Goal: Task Accomplishment & Management: Use online tool/utility

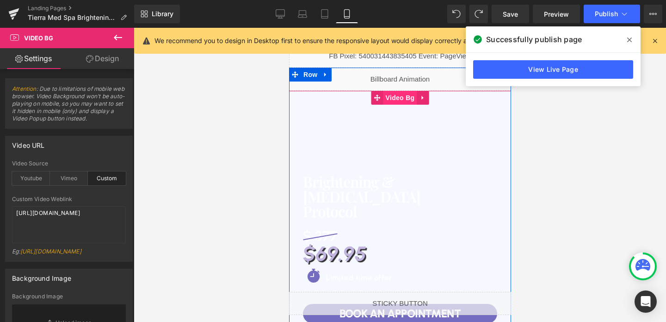
click at [398, 98] on span "Video Bg" at bounding box center [400, 98] width 34 height 14
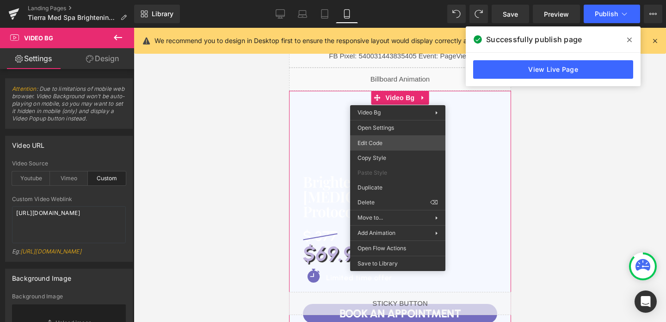
click at [378, 0] on div "Video Bg You are previewing how the will restyle your page. You can not edit El…" at bounding box center [333, 0] width 666 height 0
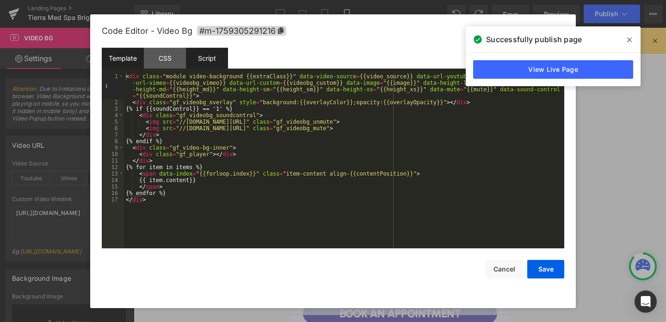
click at [220, 62] on div "Script" at bounding box center [207, 58] width 42 height 21
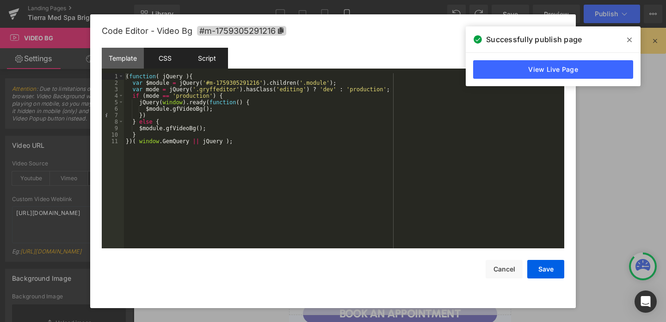
click at [164, 62] on div "CSS" at bounding box center [165, 58] width 42 height 21
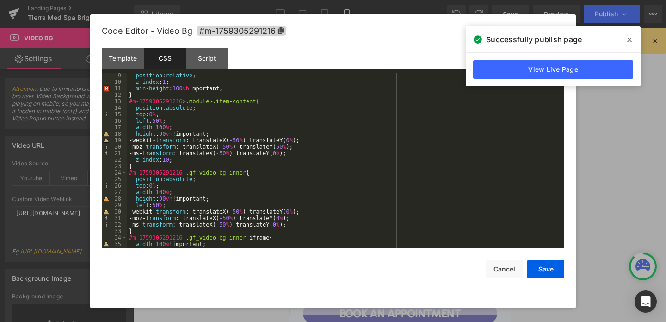
scroll to position [53, 0]
click at [551, 269] on button "Save" at bounding box center [546, 269] width 37 height 19
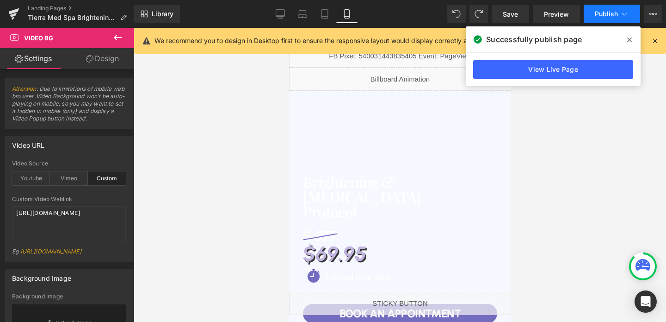
click at [598, 15] on span "Publish" at bounding box center [606, 13] width 23 height 7
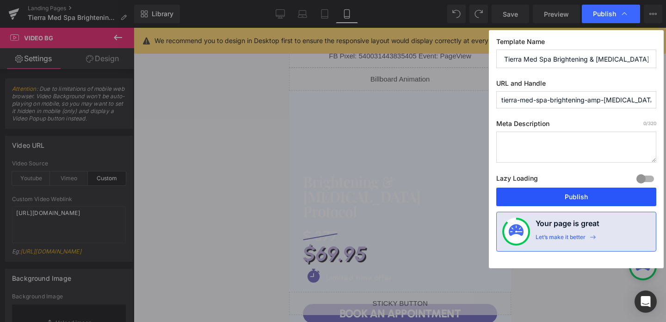
click at [566, 198] on button "Publish" at bounding box center [577, 196] width 160 height 19
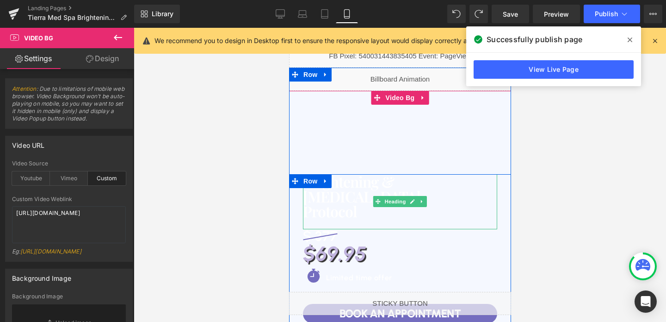
click at [377, 178] on h1 "Brightening & Hyperpigmentation" at bounding box center [400, 189] width 194 height 30
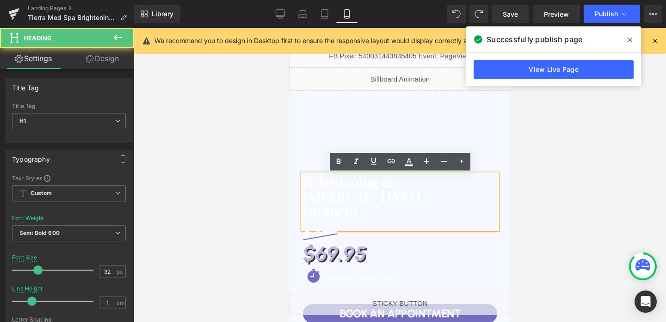
click at [364, 145] on span "Image How it works Heading Testimonials Heading About us Heading FAQ Heading Ro…" at bounding box center [400, 223] width 222 height 265
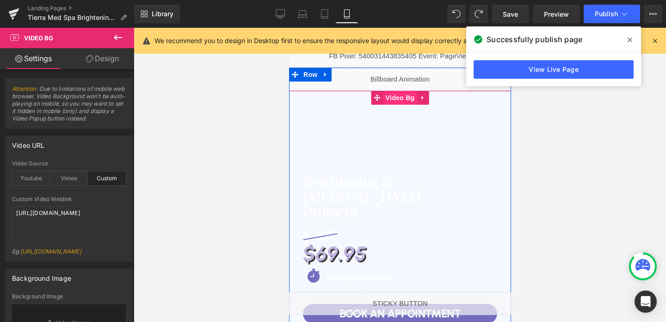
click at [393, 100] on span "Video Bg" at bounding box center [400, 98] width 34 height 14
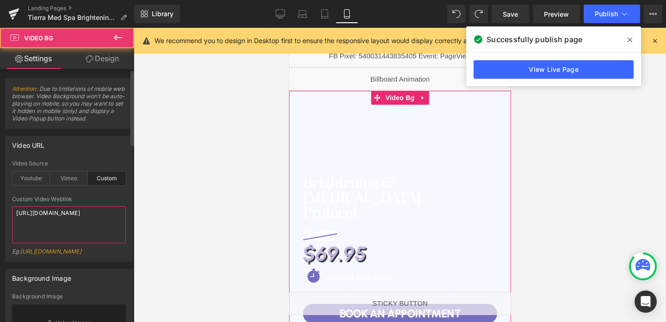
click at [54, 219] on textarea "[URL][DOMAIN_NAME]" at bounding box center [69, 224] width 114 height 37
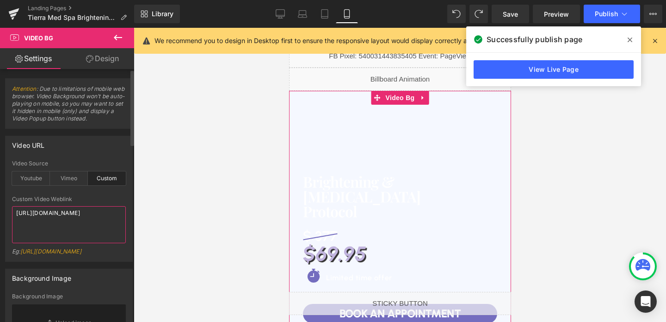
click at [54, 219] on textarea "[URL][DOMAIN_NAME]" at bounding box center [69, 224] width 114 height 37
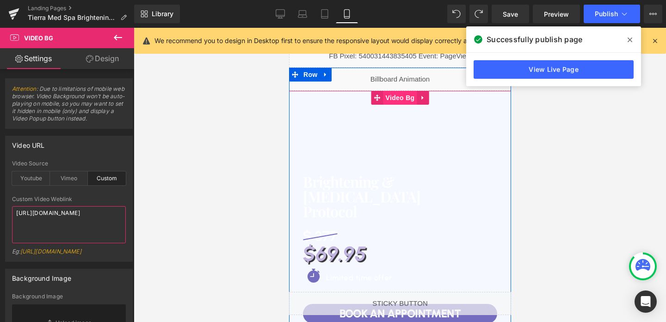
click at [392, 100] on span "Video Bg" at bounding box center [400, 98] width 34 height 14
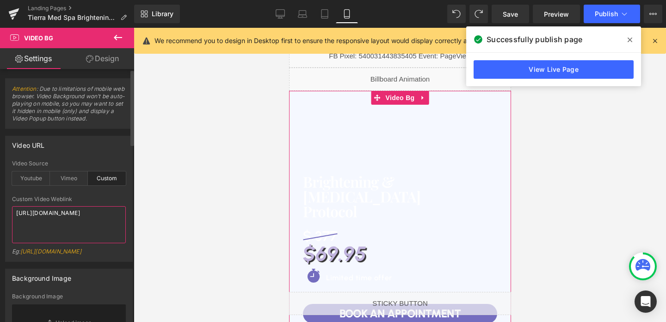
paste textarea "b399761af8494bee92ef431e3a8321e0"
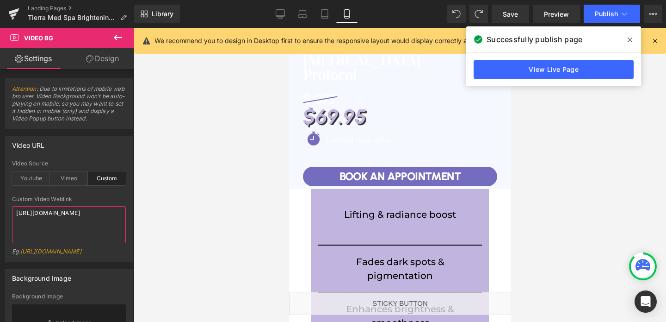
scroll to position [0, 0]
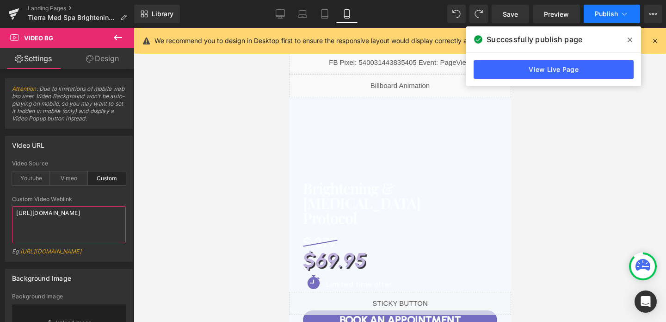
type textarea "https://cdn.shopify.com/videos/c/o/v/b399761af8494bee92ef431e3a8321e0.mp4"
click at [606, 18] on button "Publish" at bounding box center [612, 14] width 56 height 19
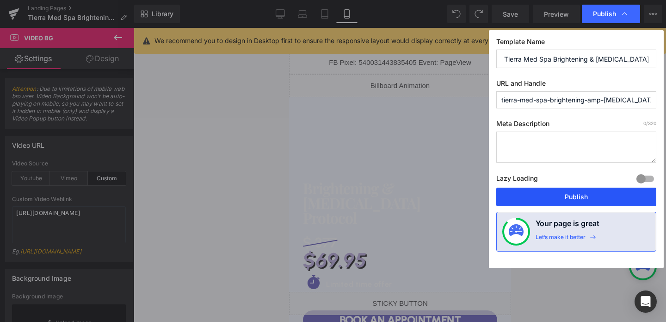
click at [582, 193] on button "Publish" at bounding box center [577, 196] width 160 height 19
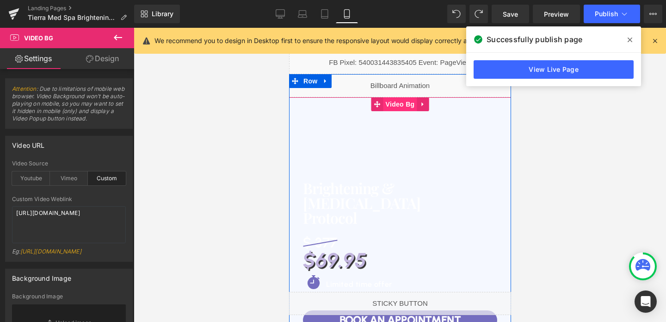
click at [405, 102] on span "Video Bg" at bounding box center [400, 104] width 34 height 14
click at [418, 101] on link at bounding box center [423, 104] width 12 height 14
click at [403, 104] on icon at bounding box center [404, 104] width 6 height 7
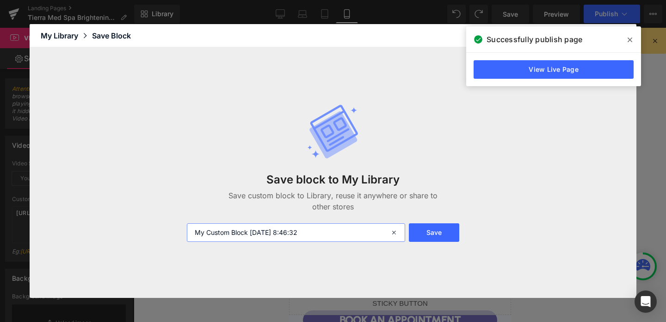
click at [292, 235] on input "My Custom Block 2025-10-02 8:46:32" at bounding box center [296, 232] width 218 height 19
type input "hero banner video"
click at [435, 237] on button "Save" at bounding box center [434, 232] width 50 height 19
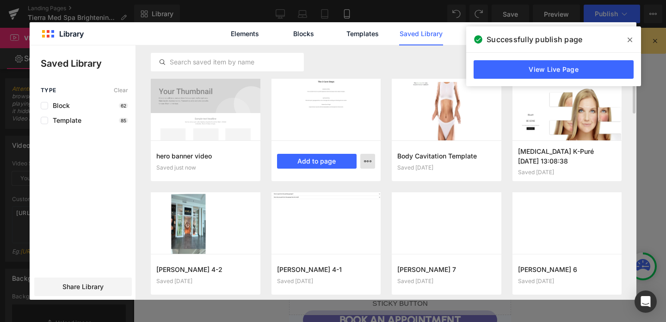
click at [372, 161] on button "button" at bounding box center [368, 161] width 15 height 15
click at [339, 198] on div "Delete" at bounding box center [323, 201] width 106 height 19
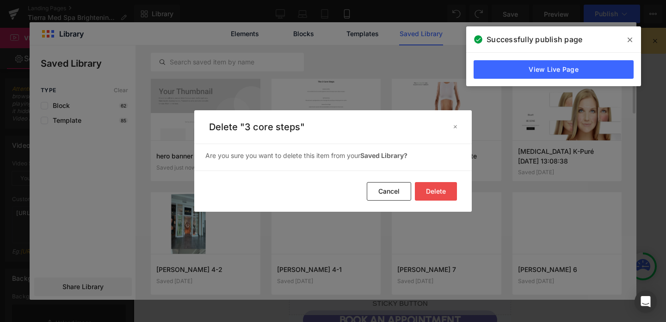
click at [436, 193] on button "Delete" at bounding box center [436, 191] width 42 height 19
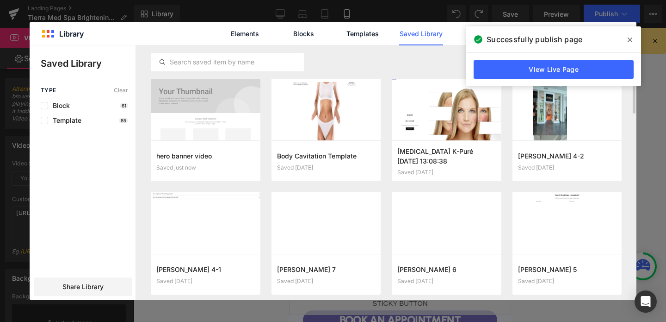
click at [632, 38] on icon at bounding box center [630, 39] width 5 height 5
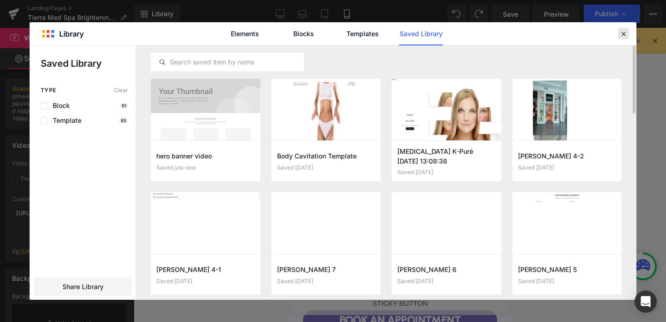
click at [626, 34] on icon at bounding box center [624, 34] width 8 height 8
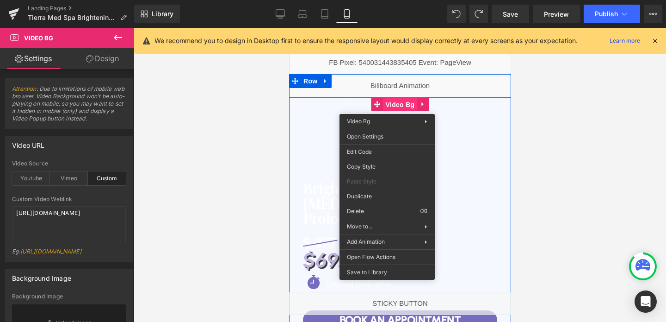
click at [387, 107] on span "Video Bg" at bounding box center [400, 105] width 34 height 14
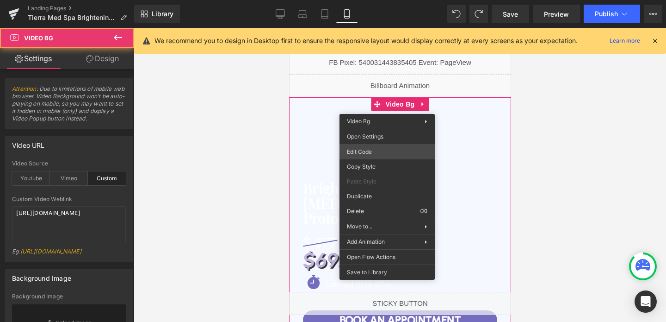
click at [354, 0] on div "Video Bg You are previewing how the will restyle your page. You can not edit El…" at bounding box center [333, 0] width 666 height 0
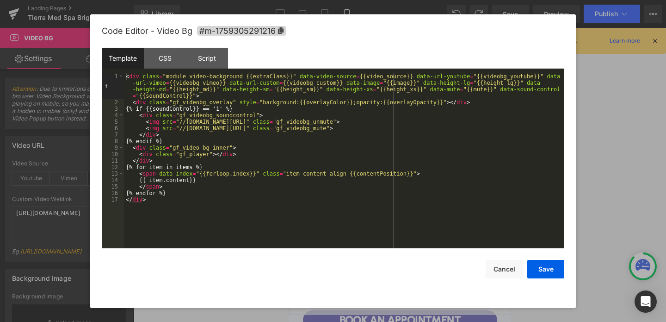
click at [205, 70] on div "Template CSS Script Data" at bounding box center [333, 60] width 463 height 25
click at [208, 61] on div "Script" at bounding box center [207, 58] width 42 height 21
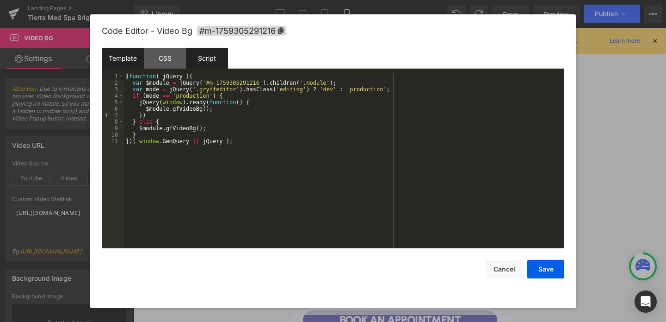
click at [133, 58] on div "Template" at bounding box center [123, 58] width 42 height 21
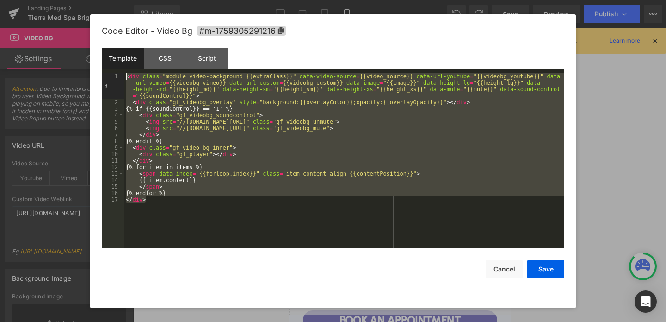
drag, startPoint x: 165, startPoint y: 207, endPoint x: 118, endPoint y: 69, distance: 145.8
click at [118, 69] on div "Template CSS Script Data 1 2 3 4 5 6 7 8 9 10 11 12 13 14 15 16 17 < div class …" at bounding box center [333, 148] width 463 height 200
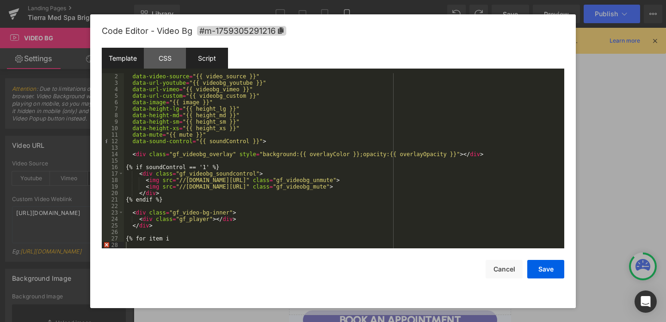
click at [217, 56] on div "Script" at bounding box center [207, 58] width 42 height 21
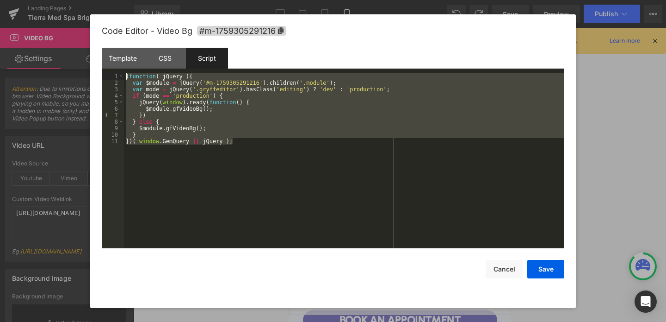
drag, startPoint x: 173, startPoint y: 159, endPoint x: 121, endPoint y: 69, distance: 103.7
click at [121, 69] on div "Template CSS Script Data 2 3 4 5 6 7 8 9 10 11 12 13 14 15 16 17 18 19 20 21 22…" at bounding box center [333, 148] width 463 height 200
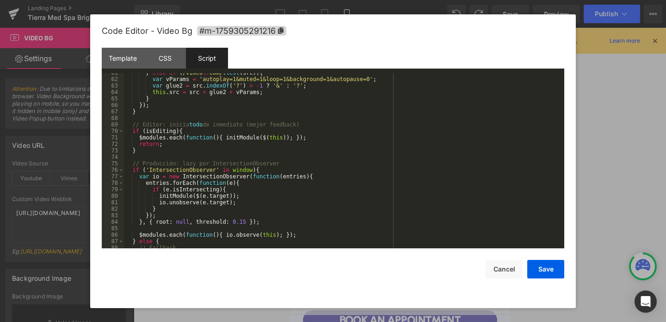
scroll to position [441, 0]
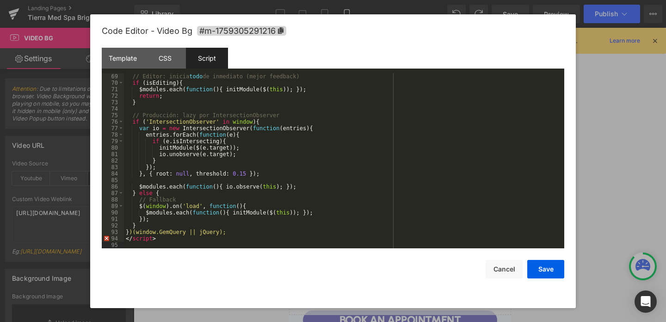
click at [145, 241] on div "// Editor: inicia todo de inmediato (mejor feedback) if ( isEditing ) { $module…" at bounding box center [342, 167] width 437 height 188
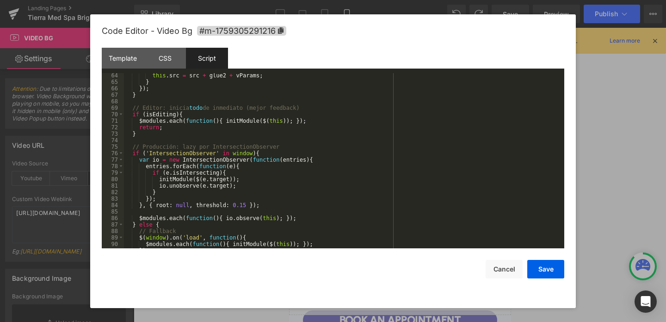
scroll to position [0, 0]
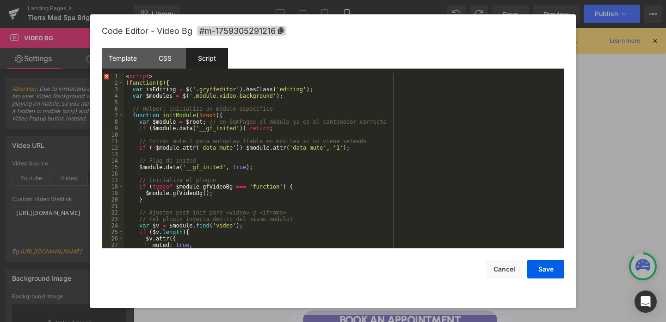
click at [144, 73] on div "< script > (function($) { var isEditing = $ ( '.gryffeditor' ) . hasClass ( 'ed…" at bounding box center [342, 167] width 437 height 188
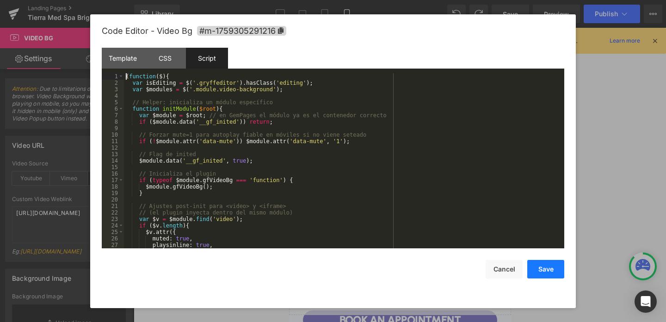
click at [535, 266] on button "Save" at bounding box center [546, 269] width 37 height 19
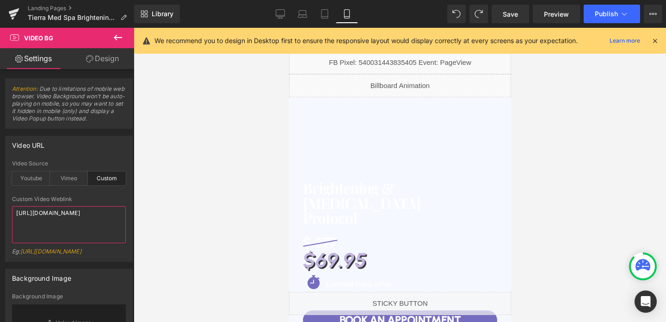
type textarea "[URL][DOMAIN_NAME]"
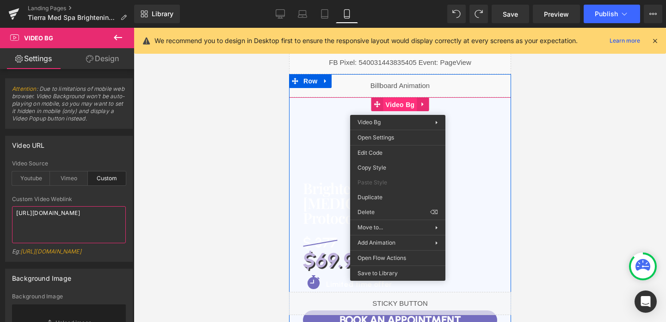
click at [398, 108] on span "Video Bg" at bounding box center [400, 105] width 34 height 14
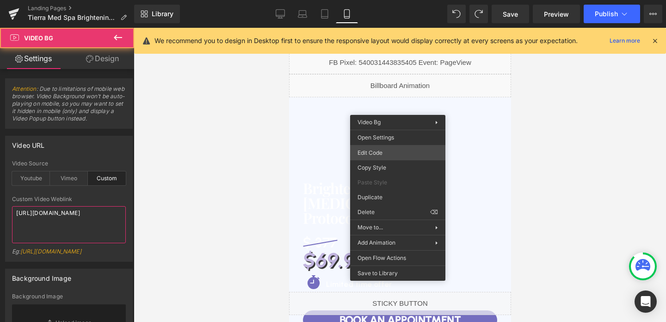
click at [388, 0] on div "Video Bg You are previewing how the will restyle your page. You can not edit El…" at bounding box center [333, 0] width 666 height 0
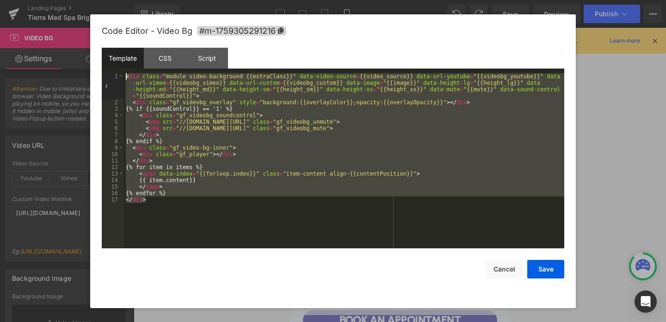
drag, startPoint x: 178, startPoint y: 206, endPoint x: 91, endPoint y: 56, distance: 173.6
click at [91, 56] on div "Code Editor - Video Bg #m-1759305291216 Template CSS Script Data 1 2 3 4 5 6 7 …" at bounding box center [333, 160] width 486 height 293
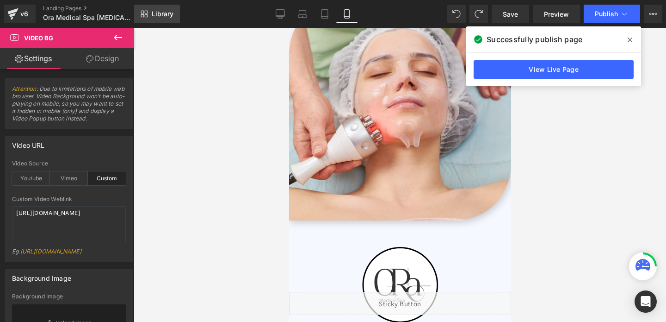
click at [160, 12] on span "Library" at bounding box center [163, 14] width 22 height 8
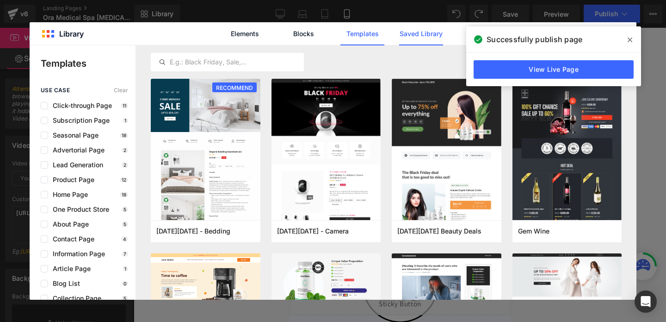
click at [408, 37] on link "Saved Library" at bounding box center [421, 33] width 44 height 23
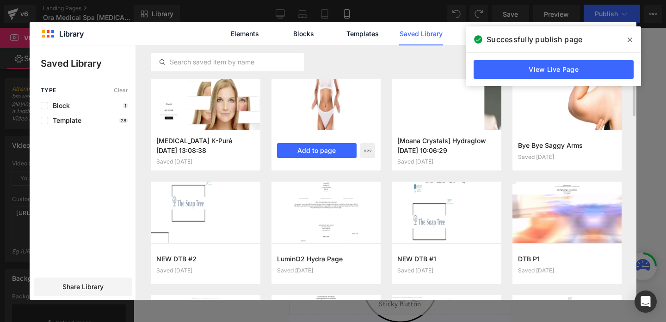
scroll to position [11, 0]
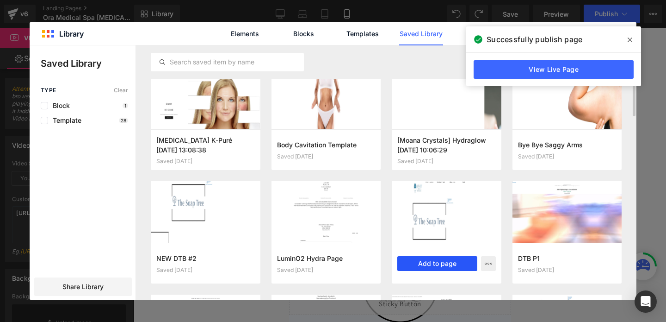
click at [447, 263] on button "Add to page" at bounding box center [438, 263] width 80 height 15
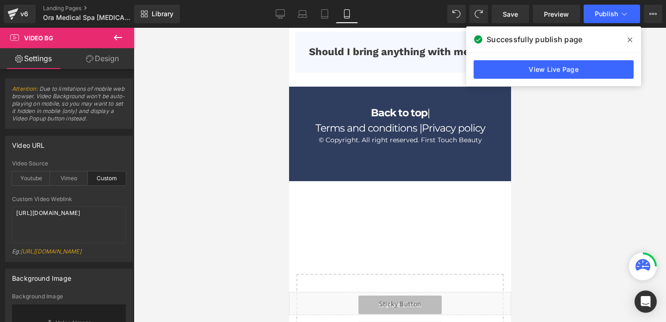
scroll to position [3613, 0]
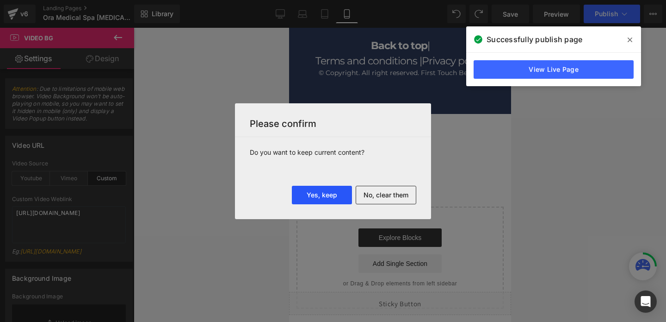
click at [332, 193] on button "Yes, keep" at bounding box center [322, 195] width 60 height 19
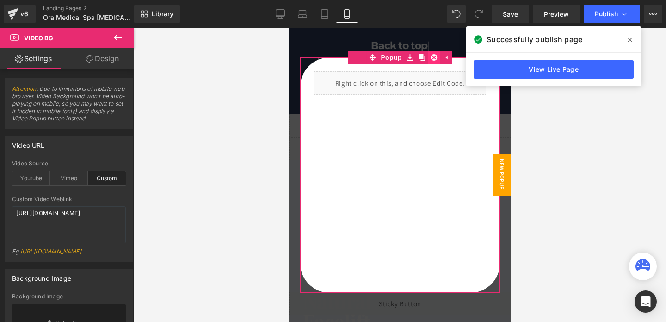
click at [433, 56] on icon at bounding box center [434, 57] width 6 height 6
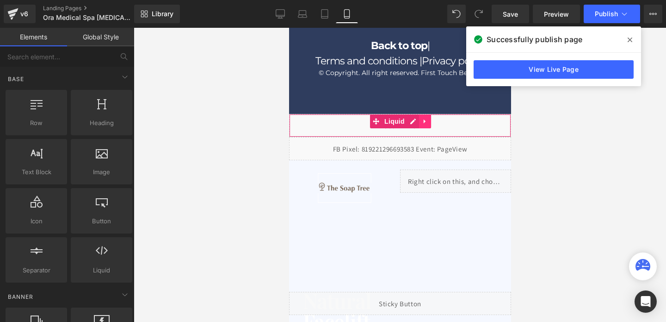
click at [425, 121] on icon at bounding box center [425, 121] width 6 height 7
click at [428, 121] on icon at bounding box center [431, 121] width 6 height 6
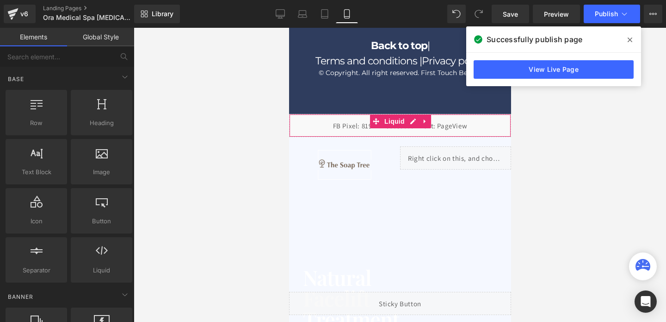
click at [428, 121] on icon at bounding box center [425, 121] width 6 height 7
click at [428, 121] on icon at bounding box center [431, 121] width 6 height 6
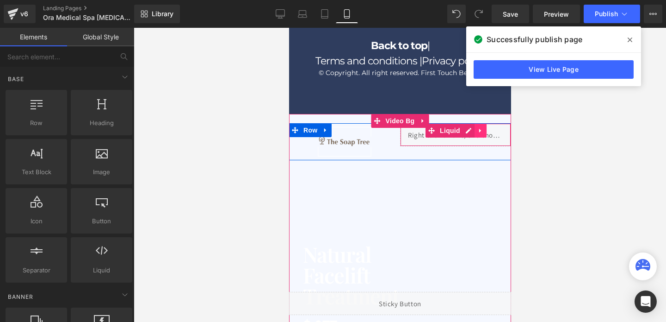
click at [479, 127] on icon at bounding box center [480, 130] width 6 height 7
click at [484, 129] on icon at bounding box center [486, 130] width 6 height 6
click at [324, 128] on icon at bounding box center [325, 130] width 2 height 4
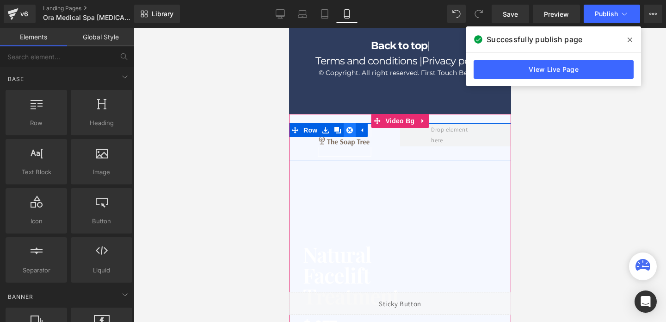
click at [345, 125] on link at bounding box center [349, 130] width 12 height 14
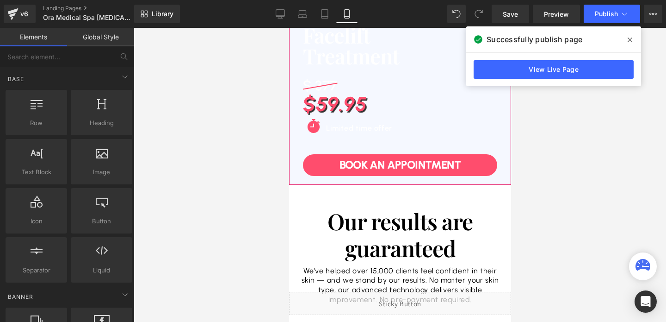
scroll to position [3809, 0]
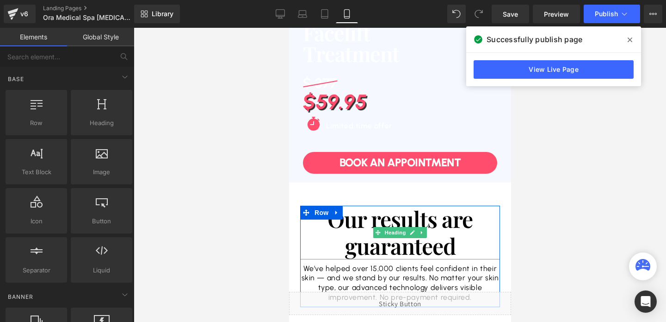
click at [344, 227] on h1 "Our results are guaranteed" at bounding box center [400, 231] width 200 height 53
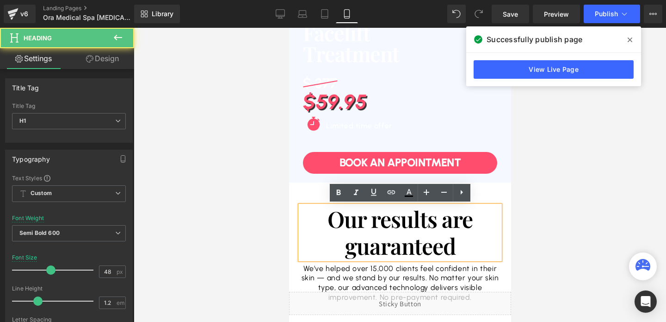
click at [262, 229] on div at bounding box center [400, 175] width 533 height 294
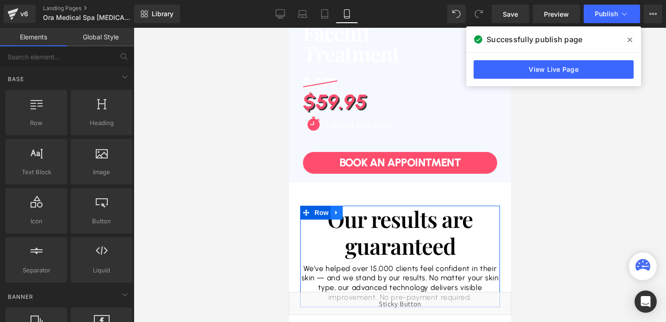
click at [340, 212] on icon at bounding box center [336, 212] width 6 height 7
click at [361, 211] on icon at bounding box center [360, 212] width 6 height 6
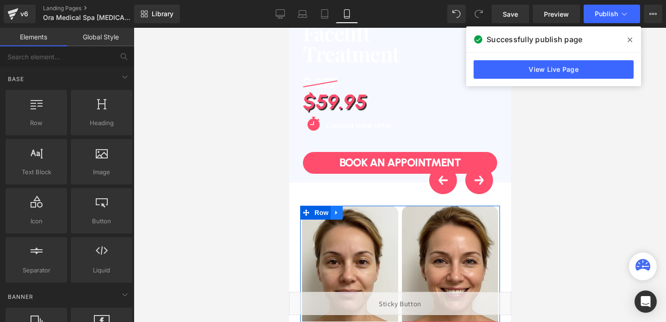
click at [336, 210] on icon at bounding box center [336, 212] width 6 height 7
click at [361, 212] on icon at bounding box center [360, 212] width 6 height 6
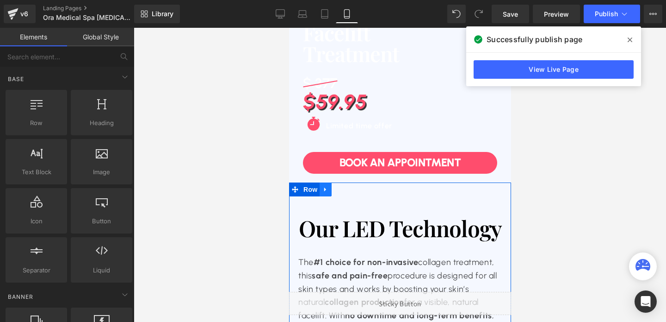
click at [326, 192] on icon at bounding box center [325, 189] width 6 height 7
click at [348, 192] on icon at bounding box center [349, 189] width 6 height 6
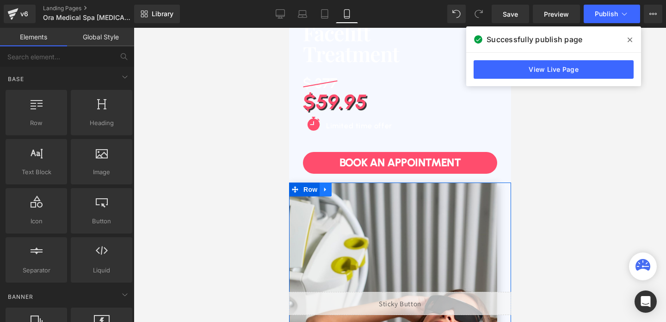
click at [328, 193] on link at bounding box center [325, 189] width 12 height 14
click at [348, 190] on icon at bounding box center [349, 189] width 6 height 6
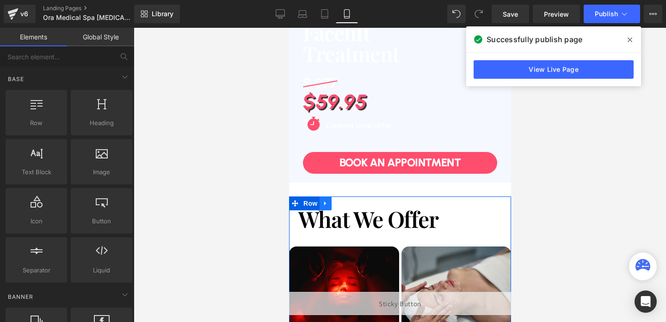
click at [326, 205] on icon at bounding box center [325, 203] width 6 height 7
click at [346, 200] on icon at bounding box center [349, 203] width 6 height 7
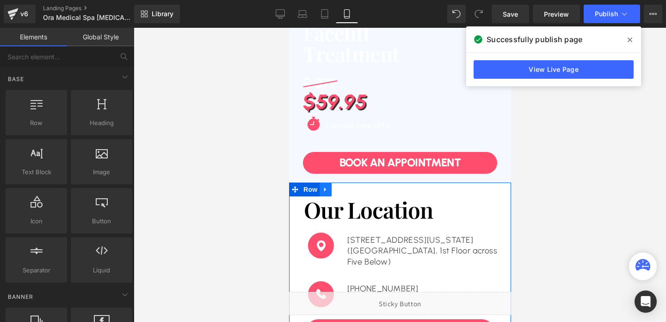
click at [326, 190] on icon at bounding box center [325, 189] width 6 height 7
click at [348, 187] on icon at bounding box center [349, 189] width 6 height 6
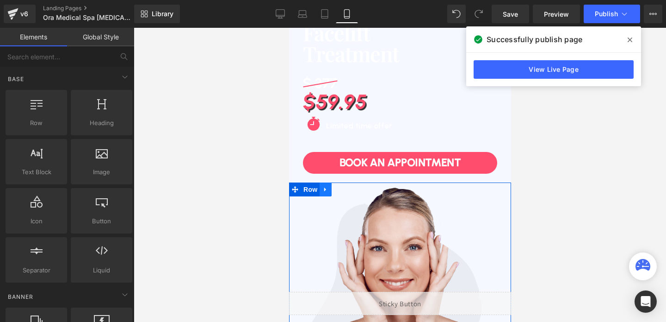
click at [329, 190] on link at bounding box center [325, 189] width 12 height 14
click at [350, 189] on icon at bounding box center [349, 189] width 6 height 7
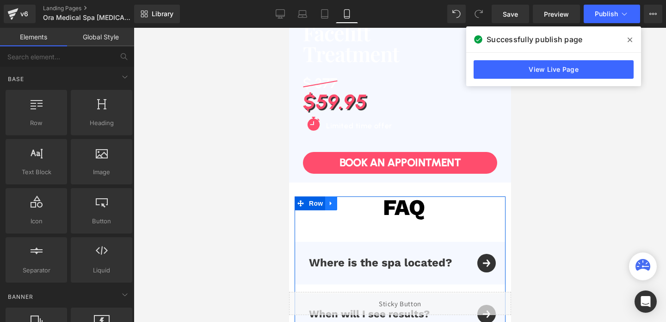
click at [329, 201] on icon at bounding box center [331, 203] width 6 height 7
click at [352, 201] on icon at bounding box center [355, 203] width 6 height 6
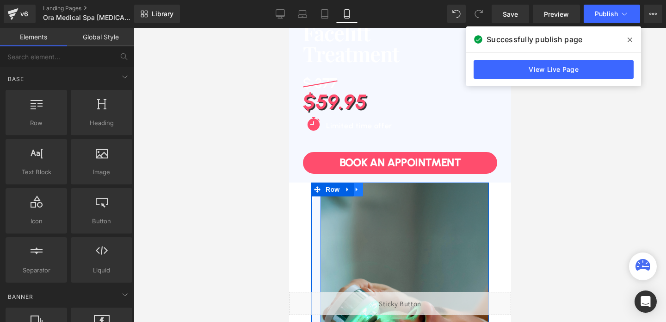
click at [356, 191] on icon at bounding box center [357, 189] width 6 height 7
click at [349, 192] on icon at bounding box center [347, 189] width 6 height 7
click at [367, 189] on link at bounding box center [372, 189] width 12 height 14
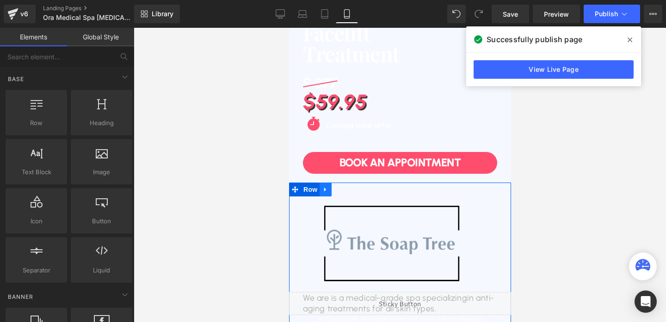
click at [330, 192] on link at bounding box center [325, 189] width 12 height 14
click at [354, 192] on link at bounding box center [349, 189] width 12 height 14
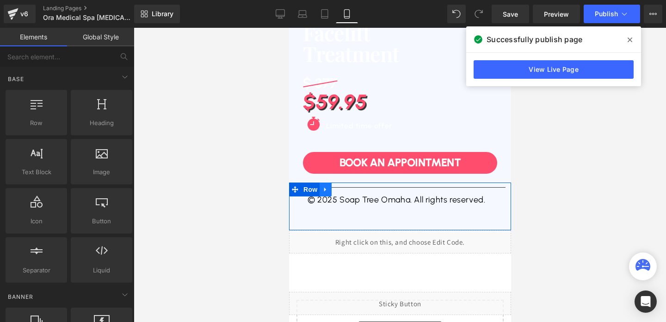
click at [328, 193] on link at bounding box center [325, 189] width 12 height 14
click at [350, 190] on icon at bounding box center [349, 189] width 6 height 6
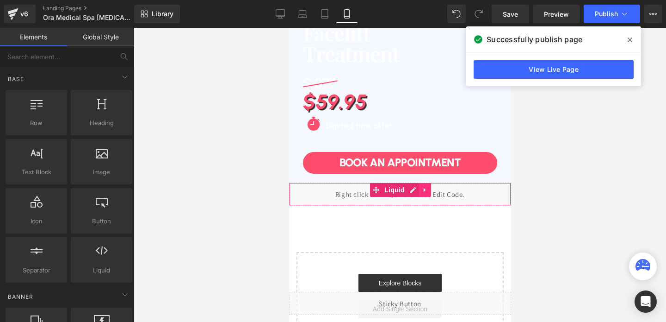
click at [424, 190] on icon at bounding box center [425, 190] width 6 height 7
click at [430, 192] on icon at bounding box center [431, 190] width 6 height 6
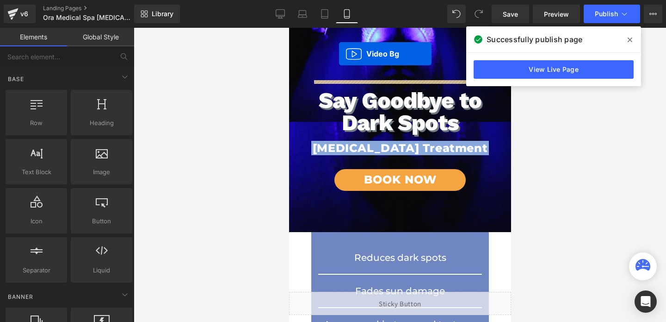
scroll to position [0, 0]
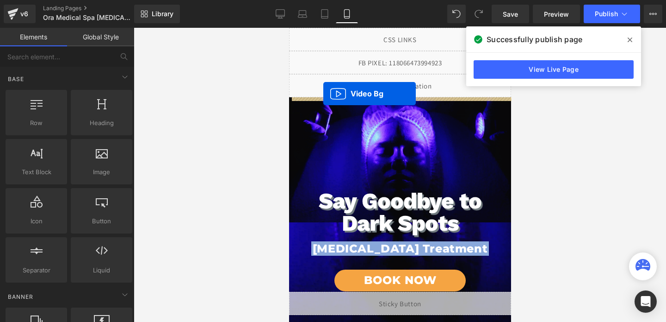
drag, startPoint x: 376, startPoint y: 132, endPoint x: 323, endPoint y: 93, distance: 65.9
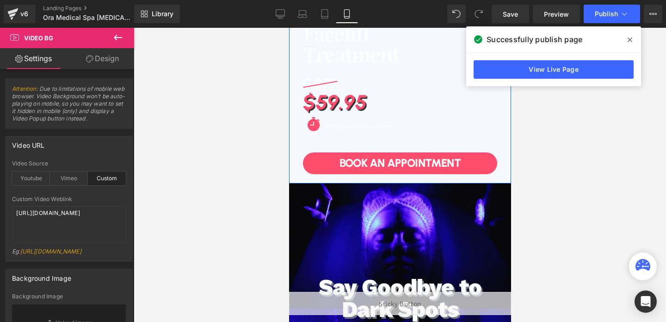
scroll to position [198, 0]
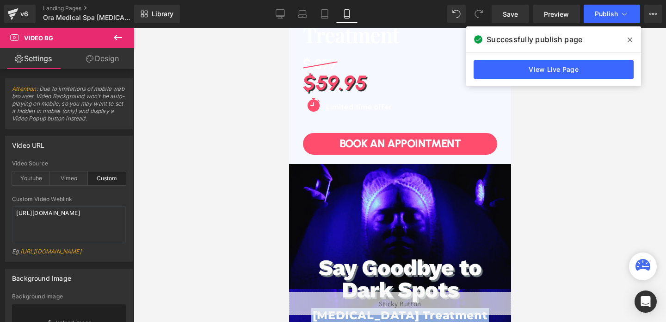
click at [358, 172] on span "Say Goodbye to Dark Spots Heading [MEDICAL_DATA] Treatment Heading Book Now But…" at bounding box center [400, 314] width 222 height 300
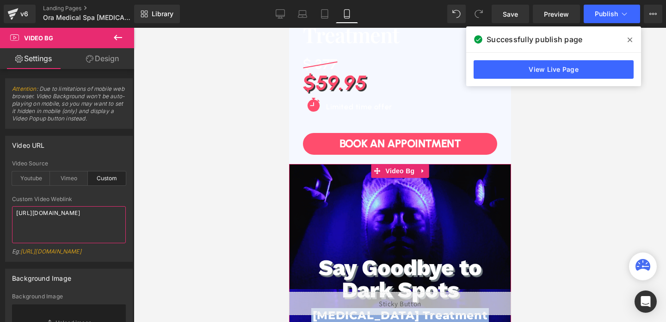
click at [53, 211] on textarea "[URL][DOMAIN_NAME]" at bounding box center [69, 224] width 114 height 37
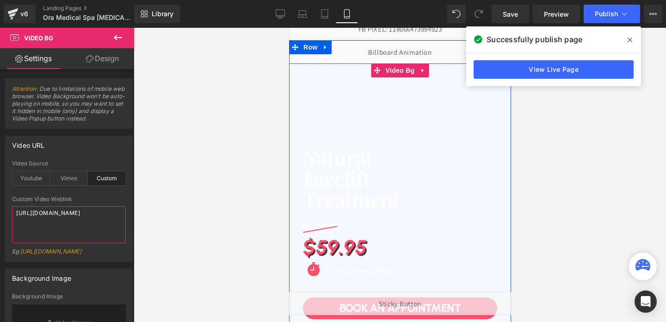
scroll to position [3, 0]
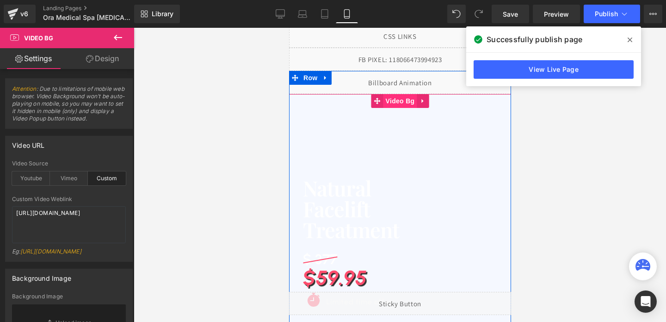
click at [401, 101] on span "Video Bg" at bounding box center [400, 101] width 34 height 14
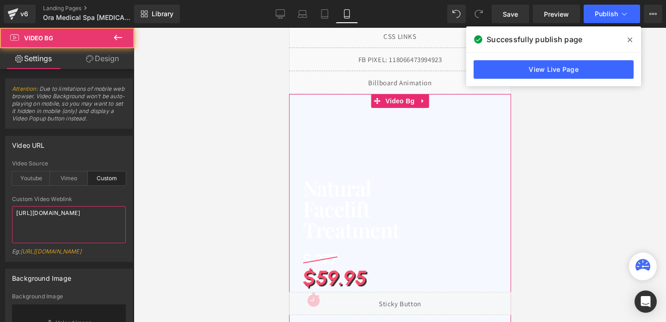
click at [41, 224] on textarea "[URL][DOMAIN_NAME]" at bounding box center [69, 224] width 114 height 37
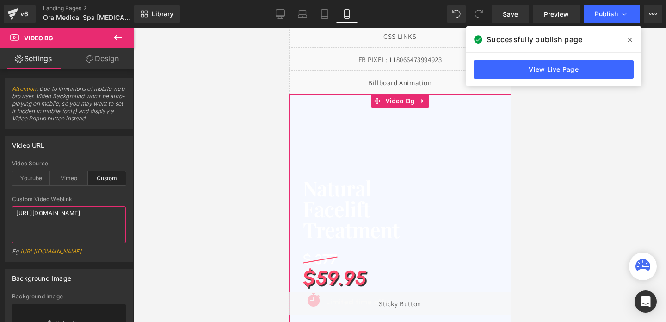
click at [41, 224] on textarea "[URL][DOMAIN_NAME]" at bounding box center [69, 224] width 114 height 37
paste textarea "bd00f4d754c343da9c782ea54ac9b7ac"
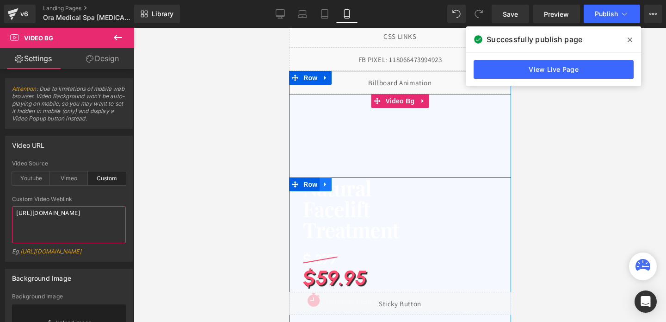
type textarea "[URL][DOMAIN_NAME]"
click at [321, 184] on link at bounding box center [325, 184] width 12 height 14
click at [324, 181] on icon at bounding box center [325, 184] width 6 height 7
click at [351, 182] on icon at bounding box center [349, 184] width 6 height 6
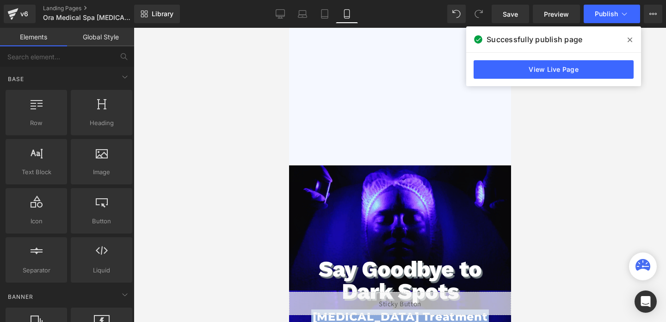
scroll to position [199, 0]
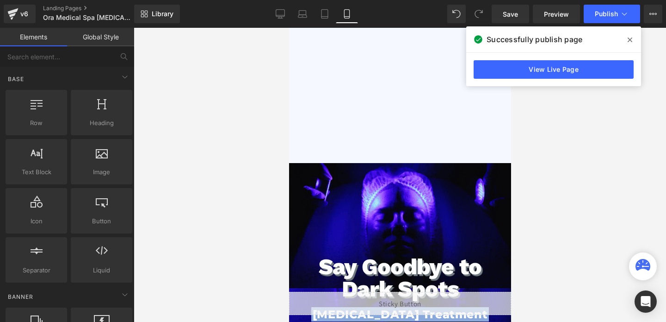
click at [359, 196] on span "Say Goodbye to Dark Spots Heading [MEDICAL_DATA] Treatment Heading Book Now But…" at bounding box center [400, 313] width 222 height 300
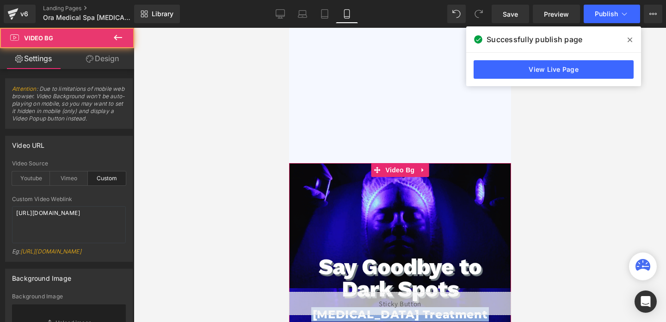
scroll to position [271, 0]
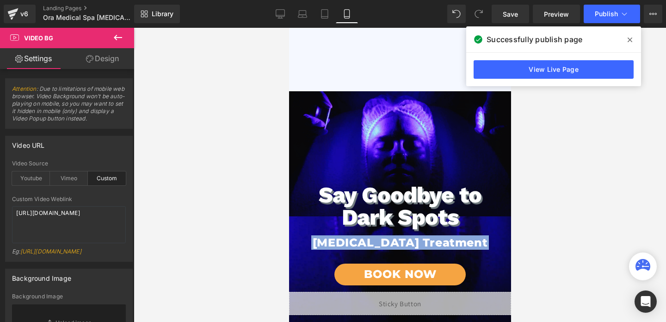
click at [262, 228] on div at bounding box center [400, 175] width 533 height 294
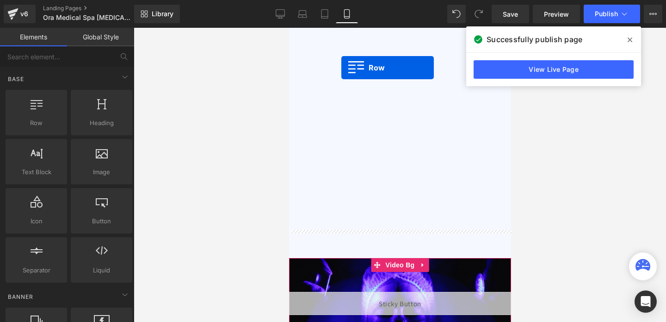
scroll to position [86, 0]
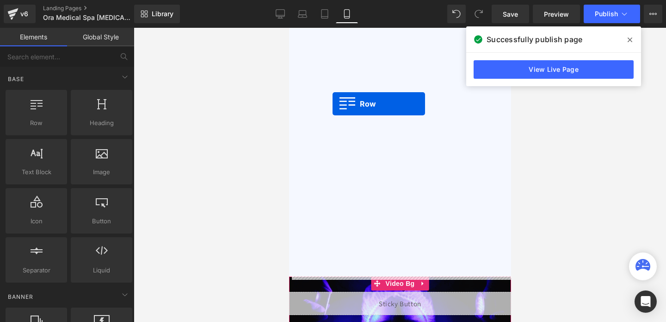
drag, startPoint x: 315, startPoint y: 189, endPoint x: 332, endPoint y: 104, distance: 87.3
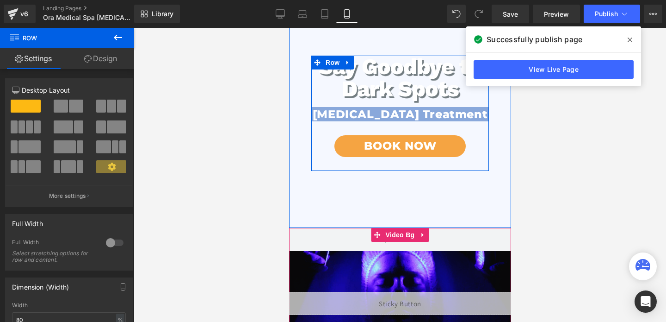
scroll to position [283, 0]
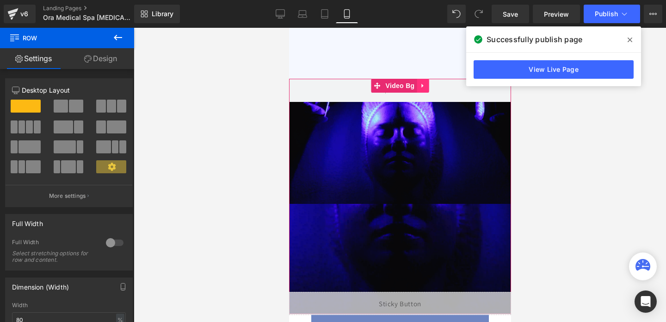
click at [421, 88] on icon at bounding box center [422, 85] width 6 height 7
click at [426, 89] on link at bounding box center [429, 86] width 12 height 14
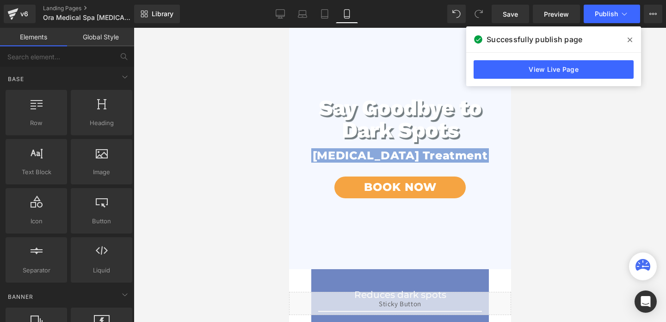
scroll to position [93, 0]
click at [409, 114] on div "Say Goodbye to Dark Spots Heading" at bounding box center [400, 119] width 178 height 44
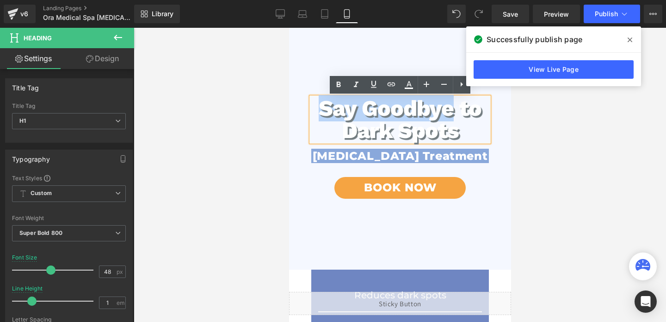
drag, startPoint x: 451, startPoint y: 109, endPoint x: 318, endPoint y: 109, distance: 132.8
click at [318, 109] on h1 "Say Goodbye to Dark Spots" at bounding box center [400, 119] width 178 height 44
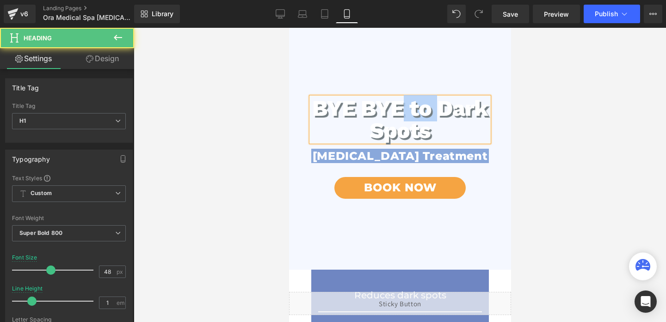
drag, startPoint x: 437, startPoint y: 110, endPoint x: 406, endPoint y: 110, distance: 31.0
click at [406, 110] on h1 "BYE BYE to Dark Spots" at bounding box center [400, 119] width 178 height 44
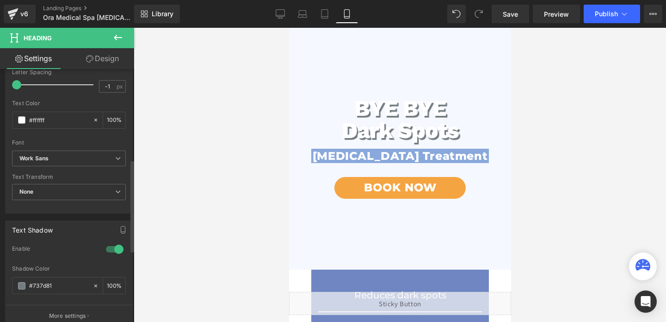
scroll to position [250, 0]
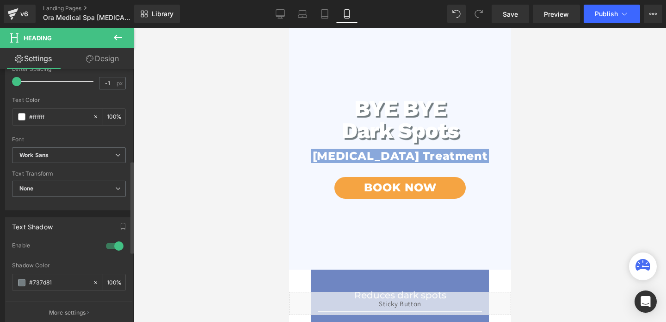
click at [110, 246] on div at bounding box center [115, 245] width 22 height 15
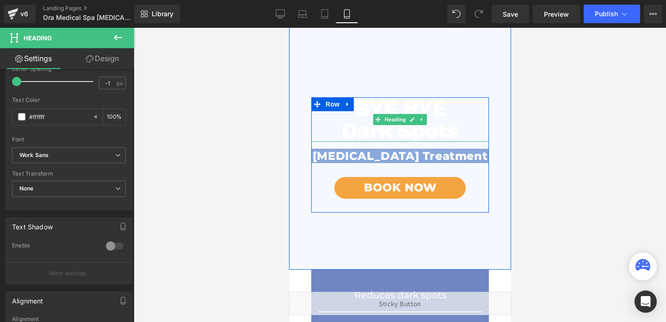
click at [445, 111] on h1 "BYE BYE" at bounding box center [400, 108] width 178 height 22
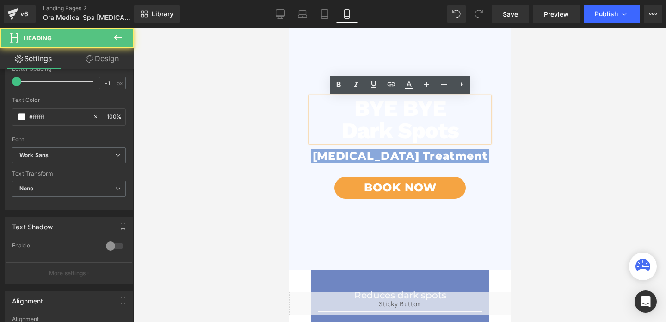
click at [449, 108] on h1 "BYE BYE" at bounding box center [400, 108] width 178 height 22
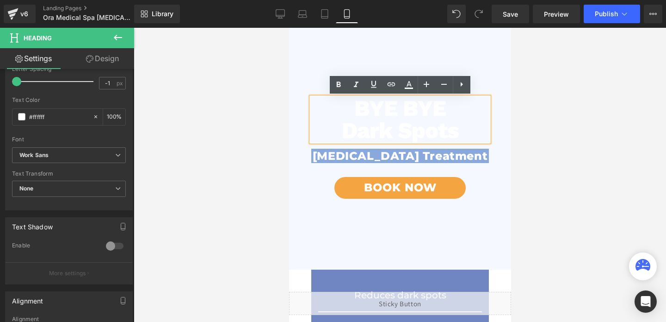
click at [260, 150] on div at bounding box center [400, 175] width 533 height 294
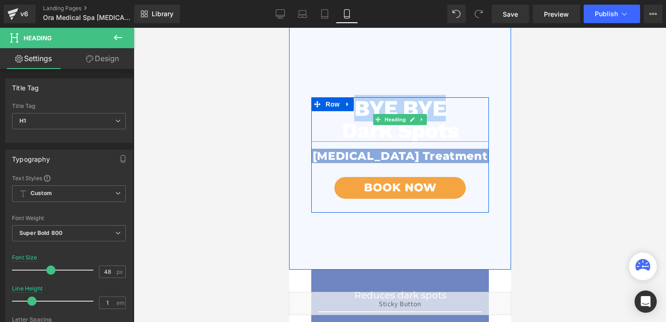
drag, startPoint x: 445, startPoint y: 112, endPoint x: 354, endPoint y: 117, distance: 91.3
click at [354, 117] on h1 "BYE BYE" at bounding box center [400, 108] width 178 height 22
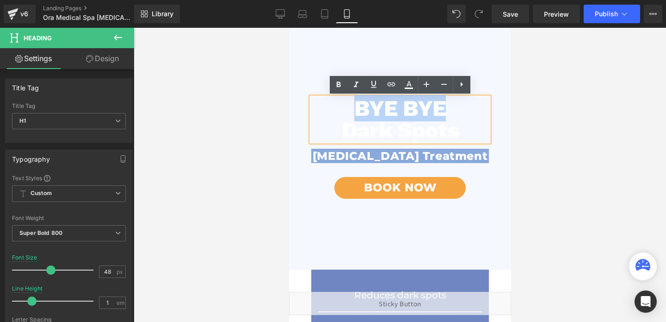
copy h1 "BYE BYE"
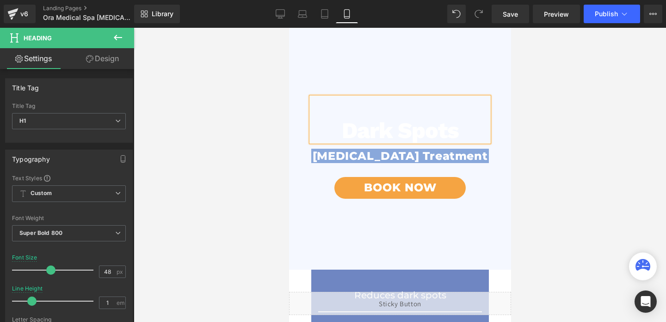
click at [339, 129] on h1 "Dark Spots" at bounding box center [400, 130] width 178 height 22
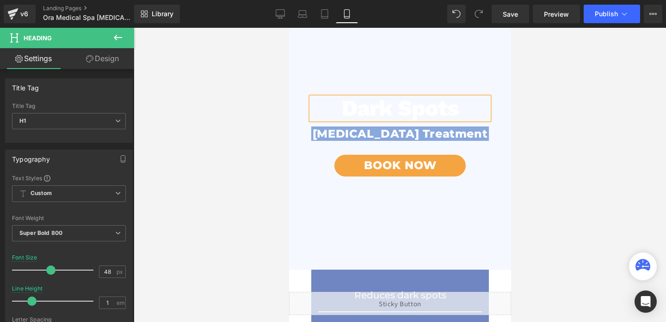
click at [231, 139] on div at bounding box center [400, 175] width 533 height 294
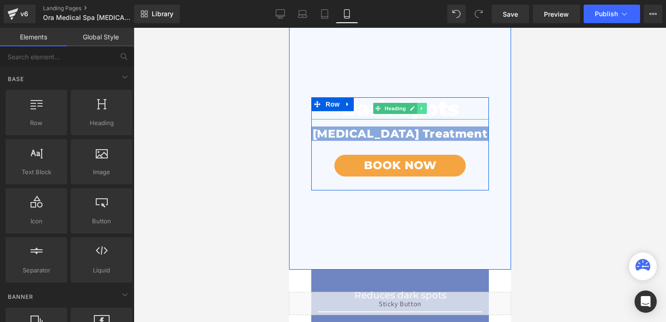
click at [425, 110] on link at bounding box center [422, 108] width 10 height 11
click at [420, 108] on icon at bounding box center [417, 108] width 5 height 5
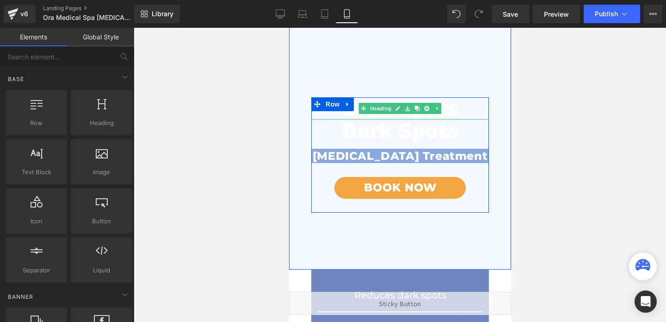
click at [466, 106] on h1 "Dark Spots" at bounding box center [400, 108] width 178 height 22
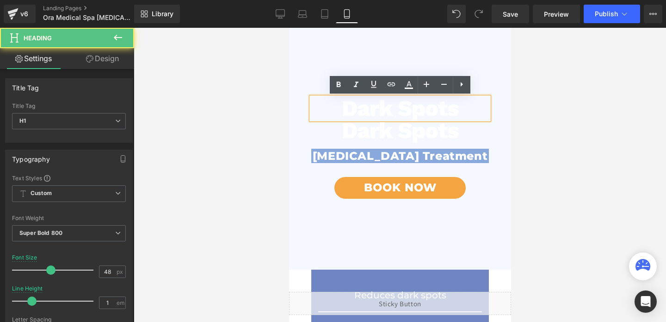
click at [466, 106] on h1 "Dark Spots" at bounding box center [400, 108] width 178 height 22
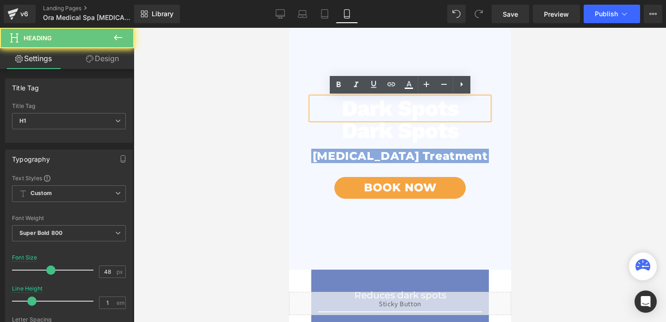
click at [447, 107] on h1 "Dark Spots" at bounding box center [400, 108] width 178 height 22
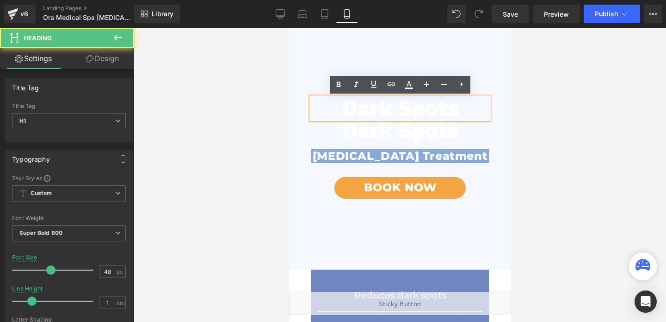
click at [447, 107] on h1 "Dark Spots" at bounding box center [400, 108] width 178 height 22
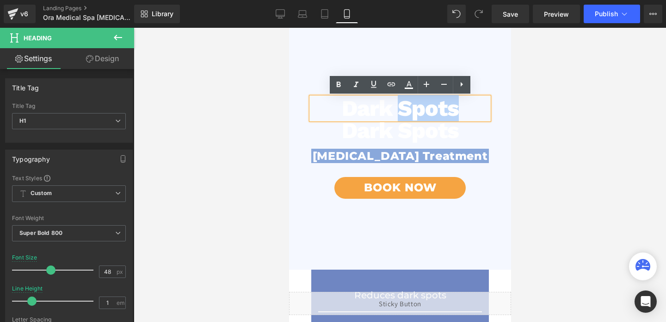
click at [447, 107] on h1 "Dark Spots" at bounding box center [400, 108] width 178 height 22
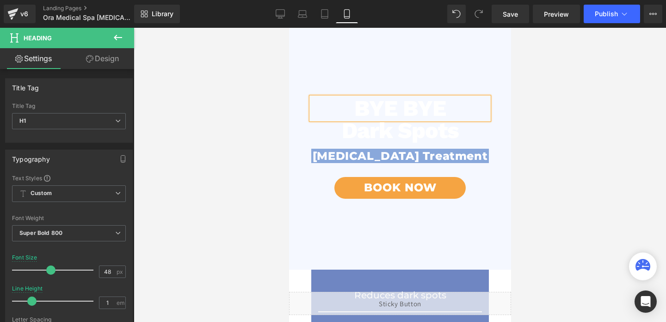
click at [242, 194] on div at bounding box center [400, 175] width 533 height 294
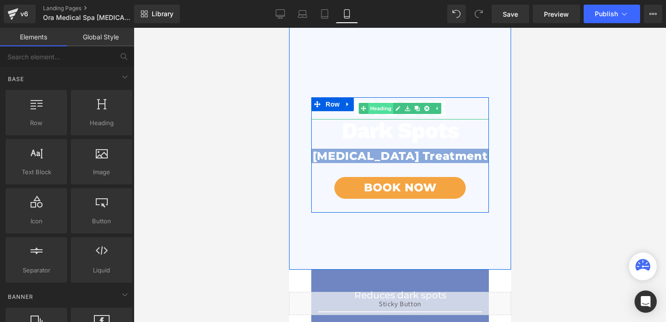
click at [382, 107] on span "Heading" at bounding box center [380, 108] width 25 height 11
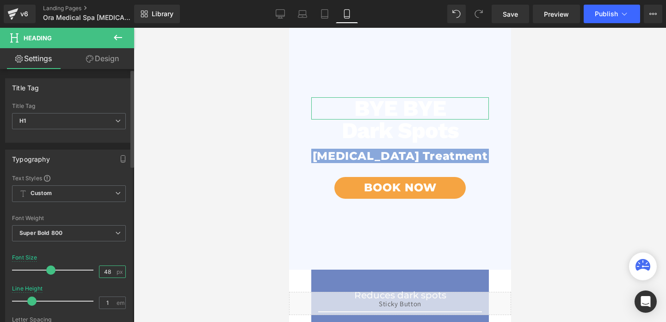
click at [106, 268] on input "48" at bounding box center [108, 272] width 16 height 12
type input "56"
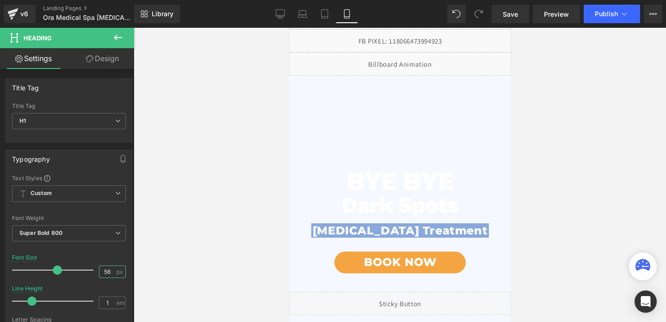
scroll to position [23, 0]
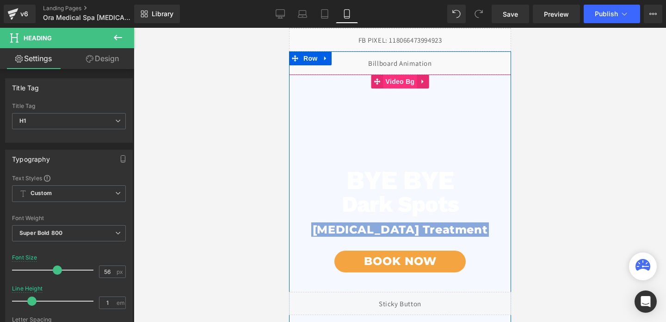
click at [397, 84] on span "Video Bg" at bounding box center [400, 82] width 34 height 14
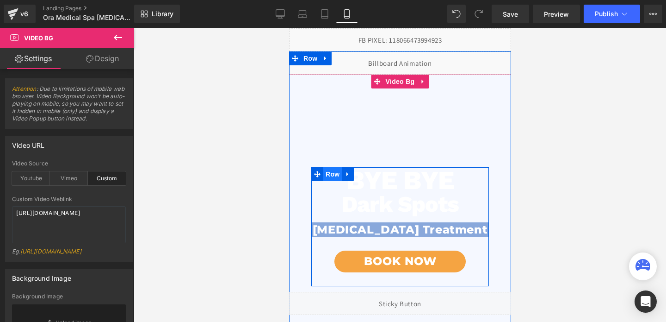
click at [334, 176] on span "Row" at bounding box center [332, 174] width 19 height 14
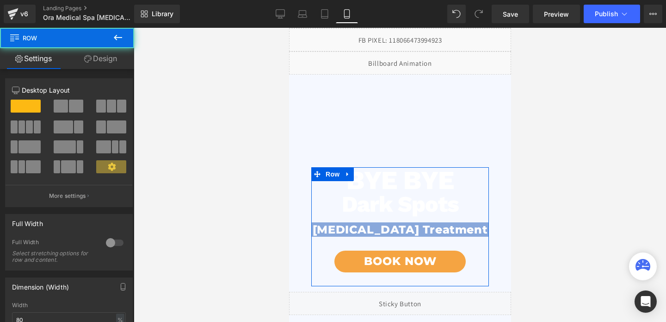
click at [111, 53] on link "Design" at bounding box center [100, 58] width 67 height 21
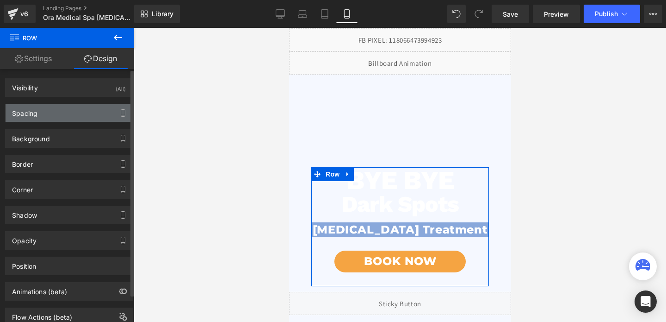
click at [50, 110] on div "Spacing" at bounding box center [69, 113] width 127 height 18
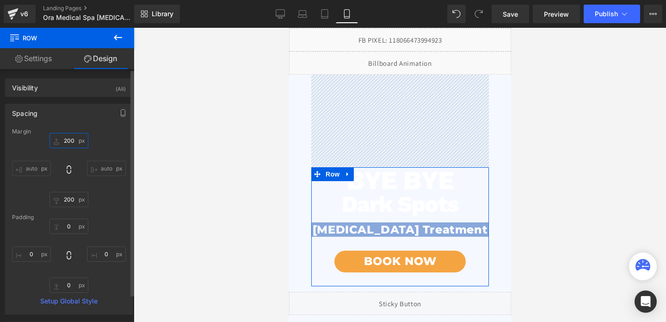
click at [67, 137] on input "200" at bounding box center [69, 140] width 39 height 15
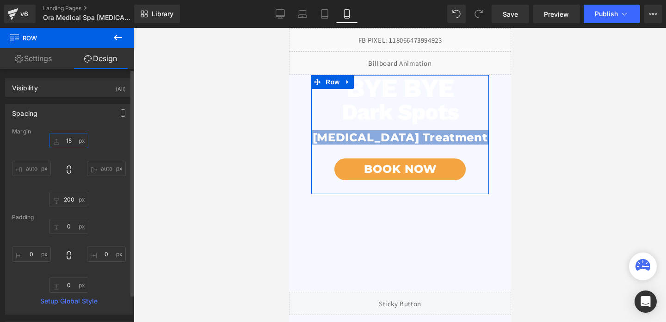
type input "150"
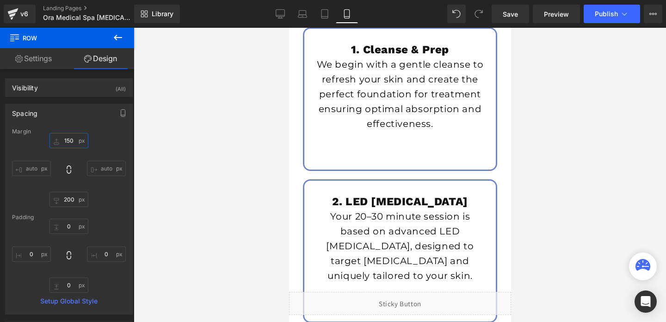
scroll to position [1463, 0]
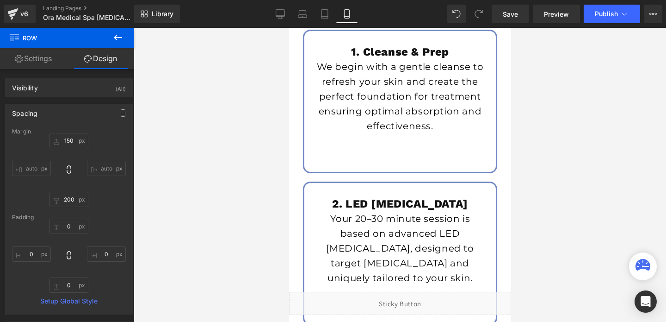
click at [376, 178] on div "1. Cleanse & Prep Heading We begin with a gentle cleanse to refresh your skin a…" at bounding box center [400, 104] width 208 height 152
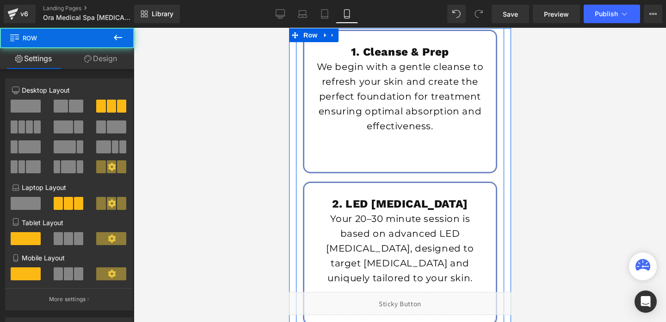
click at [289, 28] on div at bounding box center [289, 28] width 0 height 0
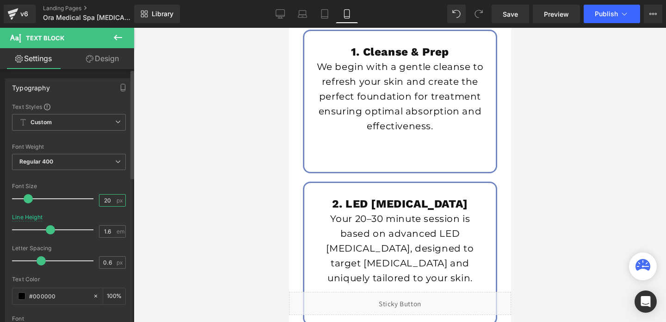
click at [106, 201] on input "20" at bounding box center [108, 200] width 16 height 12
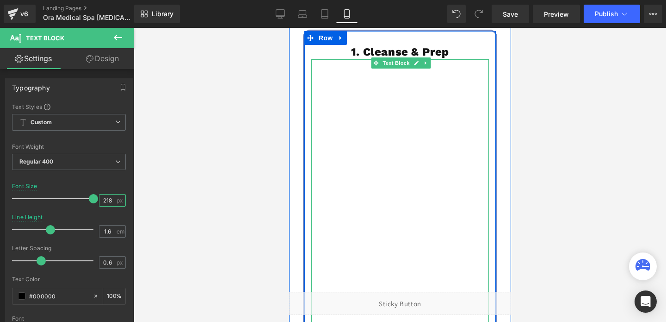
scroll to position [0, 0]
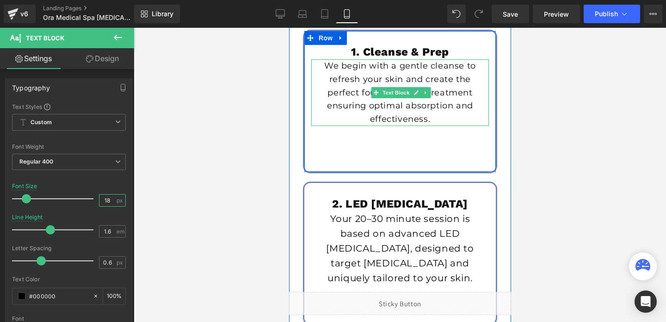
type input "18"
click at [410, 105] on p "We begin with a gentle cleanse to refresh your skin and create the perfect foun…" at bounding box center [400, 92] width 168 height 67
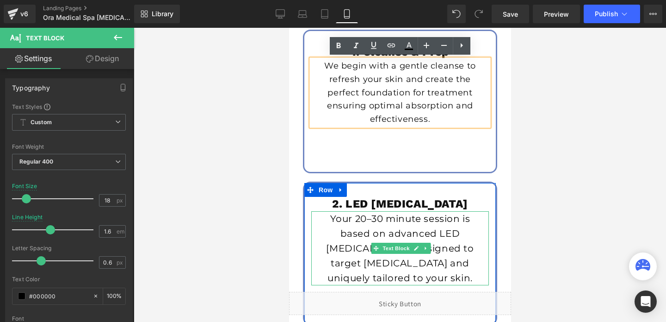
click at [384, 233] on p "Your 20–30 minute session is based on advanced LED [MEDICAL_DATA], designed to …" at bounding box center [400, 248] width 168 height 74
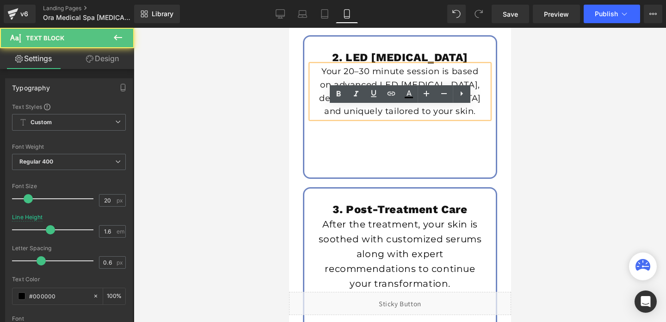
scroll to position [1621, 0]
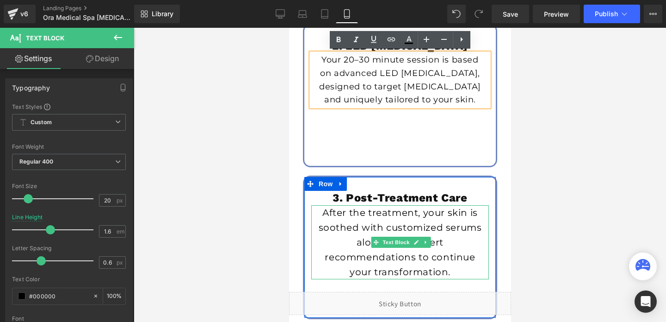
click at [392, 241] on div "After the treatment, your skin is soothed with customized serums along with exp…" at bounding box center [400, 242] width 178 height 74
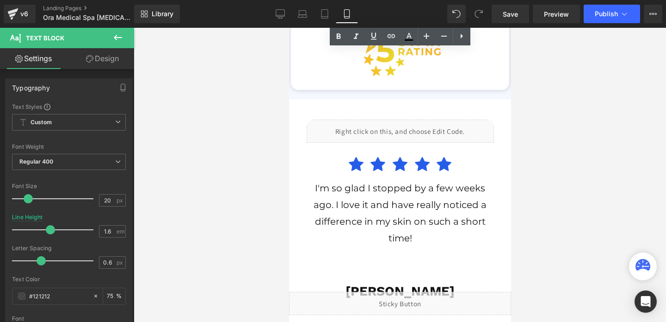
scroll to position [2468, 0]
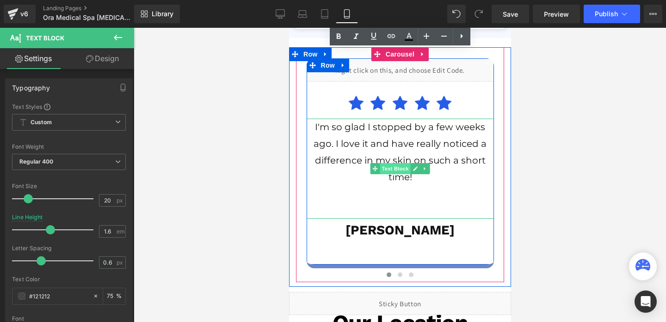
click at [397, 164] on span "Text Block" at bounding box center [394, 168] width 31 height 11
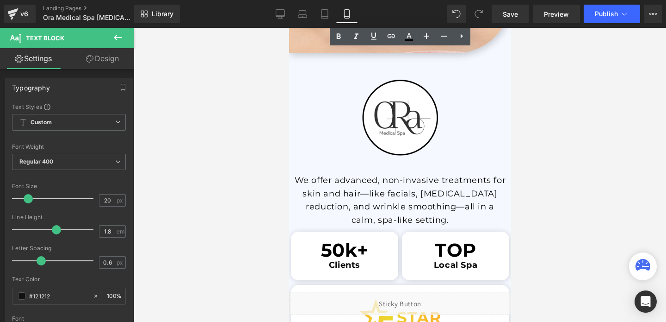
scroll to position [2080, 0]
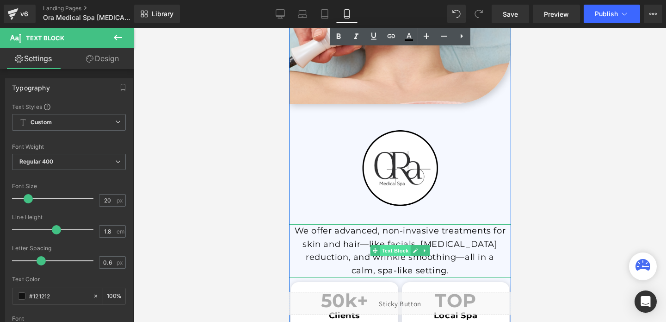
click at [397, 250] on span "Text Block" at bounding box center [394, 250] width 31 height 11
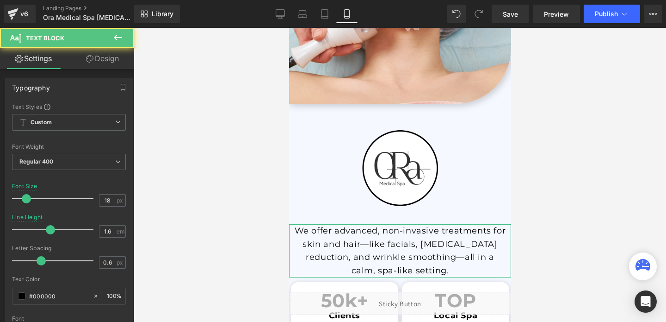
click at [107, 57] on link "Design" at bounding box center [102, 58] width 67 height 21
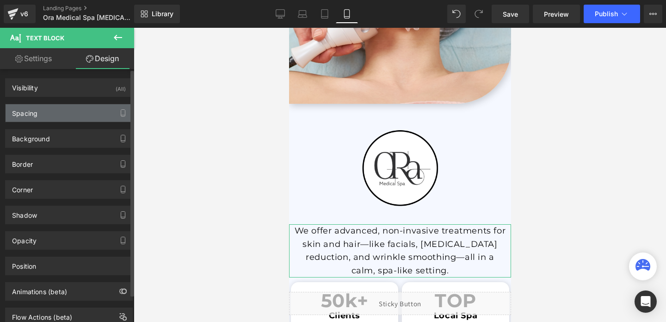
click at [37, 105] on div "Spacing" at bounding box center [69, 113] width 127 height 18
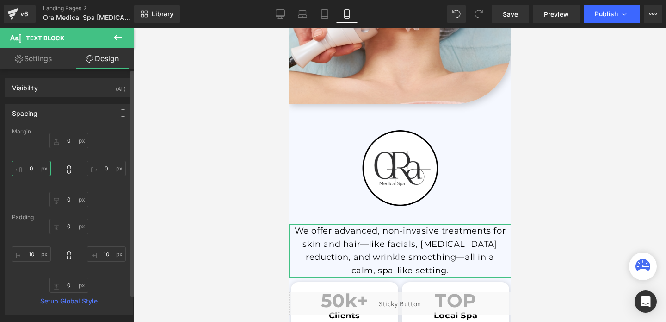
click at [34, 167] on input "0" at bounding box center [31, 168] width 39 height 15
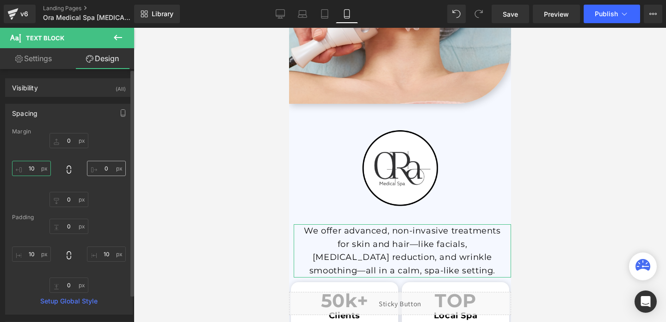
type input "10"
click at [102, 165] on input "0" at bounding box center [106, 168] width 39 height 15
type input "1'"
type input "10"
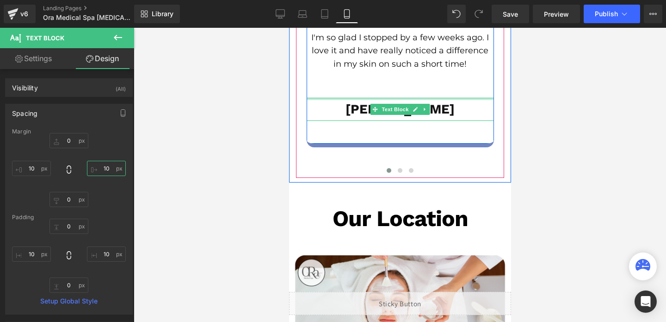
scroll to position [2467, 0]
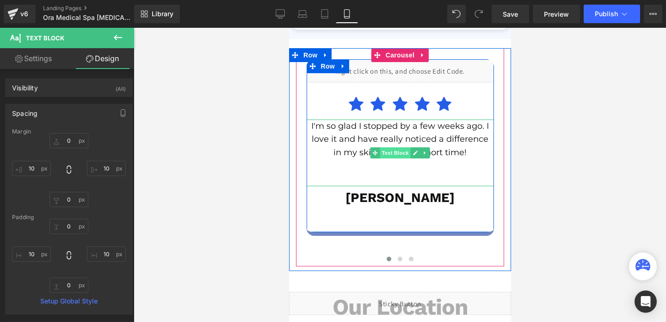
click at [401, 149] on span "Text Block" at bounding box center [394, 152] width 31 height 11
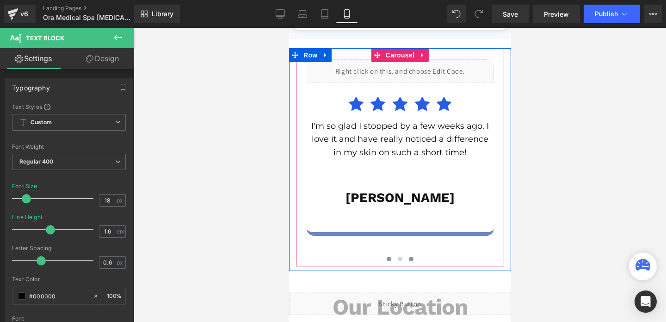
click at [412, 261] on button at bounding box center [410, 258] width 11 height 9
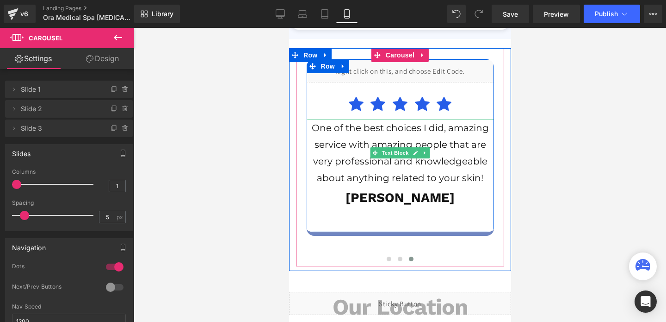
click at [424, 164] on span "One of the best choices I did, amazing service with amazing people that are ver…" at bounding box center [399, 152] width 177 height 61
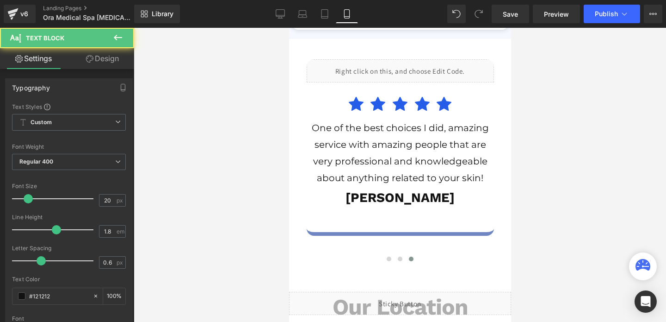
click at [114, 51] on link "Design" at bounding box center [102, 58] width 67 height 21
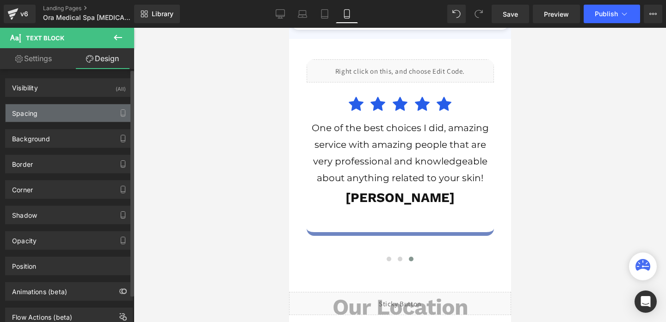
click at [89, 106] on div "Spacing" at bounding box center [69, 113] width 127 height 18
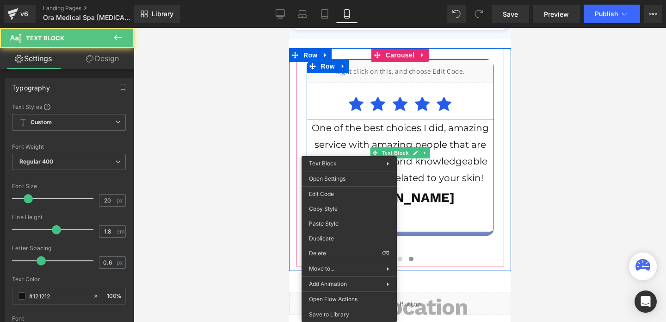
click at [349, 163] on span "One of the best choices I did, amazing service with amazing people that are ver…" at bounding box center [399, 152] width 177 height 61
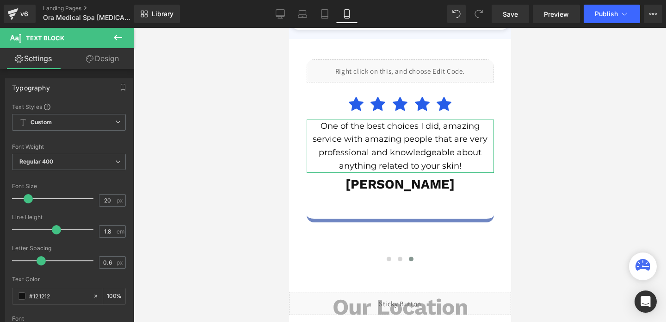
click at [103, 67] on link "Design" at bounding box center [102, 58] width 67 height 21
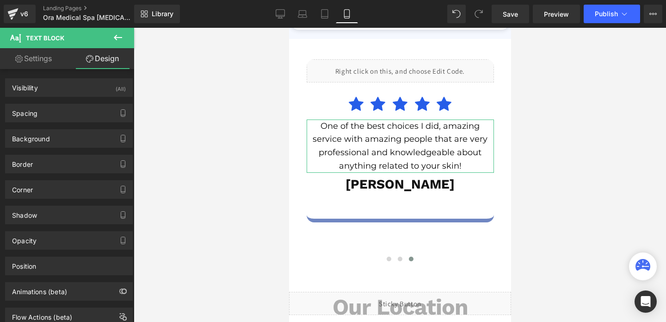
type input "0"
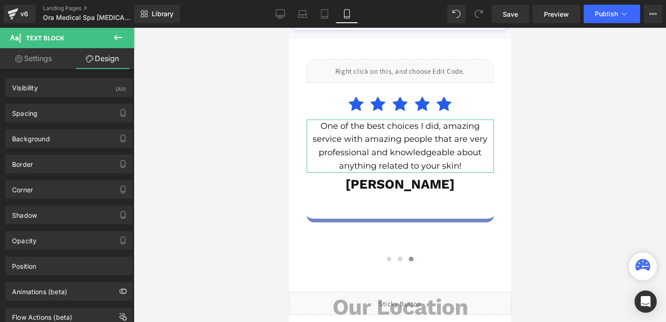
type input "10"
type input "0"
type input "10"
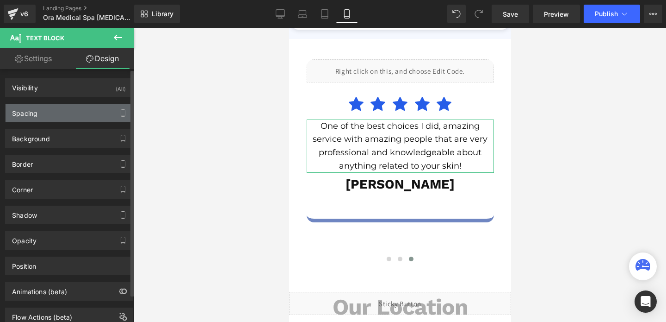
click at [23, 118] on div "Spacing" at bounding box center [69, 113] width 127 height 18
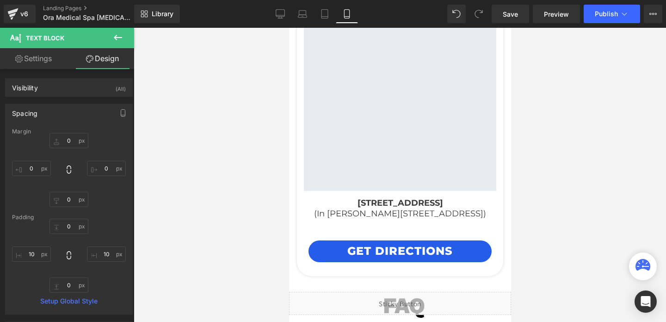
scroll to position [2971, 0]
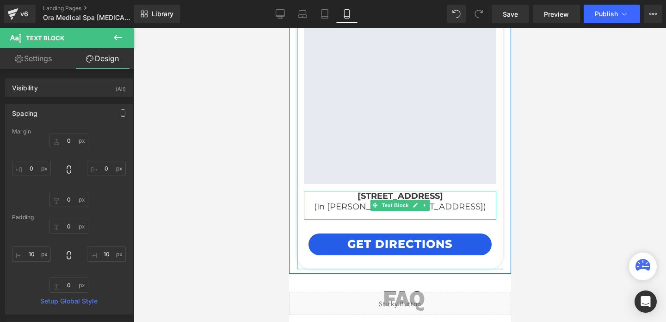
click at [361, 211] on p "(In [PERSON_NAME][STREET_ADDRESS])" at bounding box center [400, 206] width 193 height 11
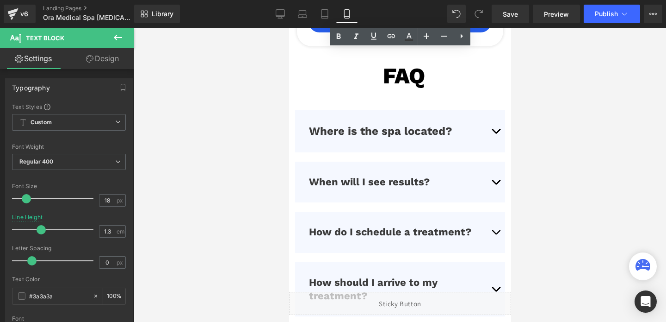
scroll to position [3196, 0]
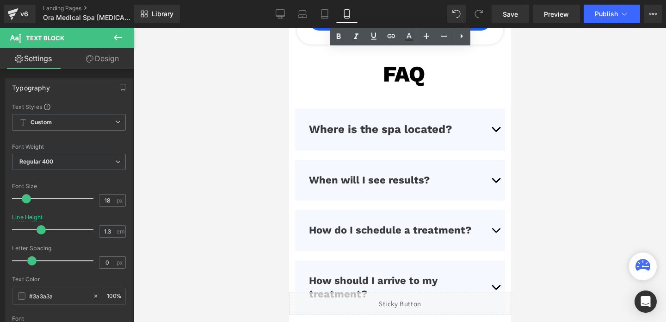
click at [410, 123] on div "Where is the spa located? Text Block" at bounding box center [400, 129] width 182 height 14
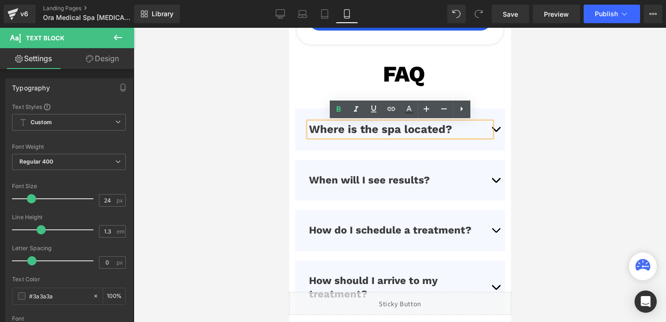
click at [494, 133] on button "button" at bounding box center [495, 129] width 19 height 42
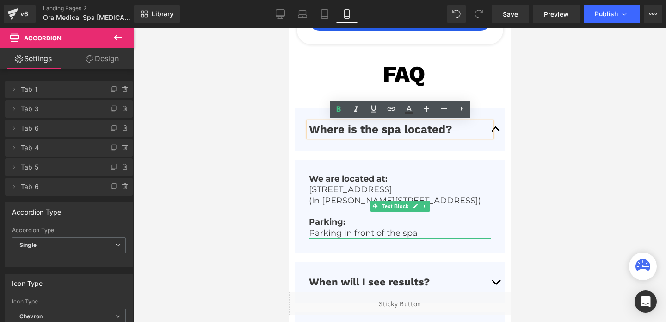
click at [401, 193] on p "[STREET_ADDRESS]" at bounding box center [400, 189] width 182 height 11
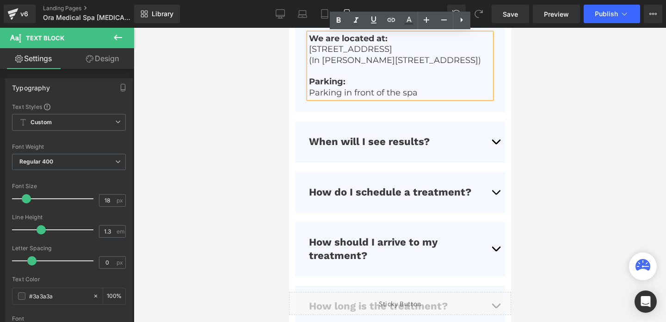
click at [496, 145] on button "button" at bounding box center [495, 141] width 19 height 41
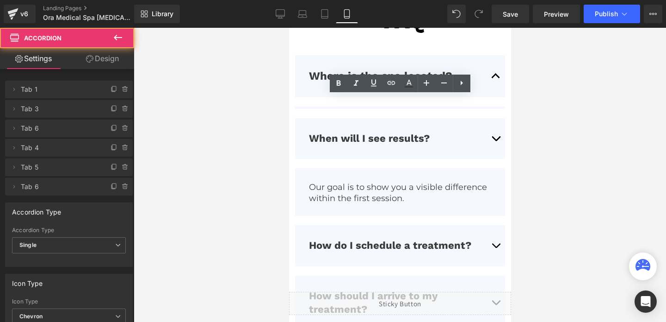
scroll to position [3243, 0]
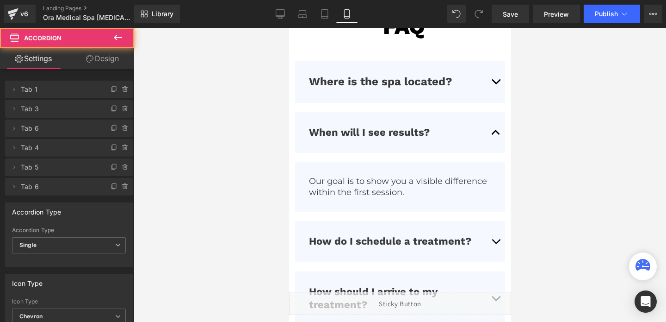
click at [437, 185] on p "Our goal is to show you a visible difference within the first session." at bounding box center [400, 187] width 182 height 22
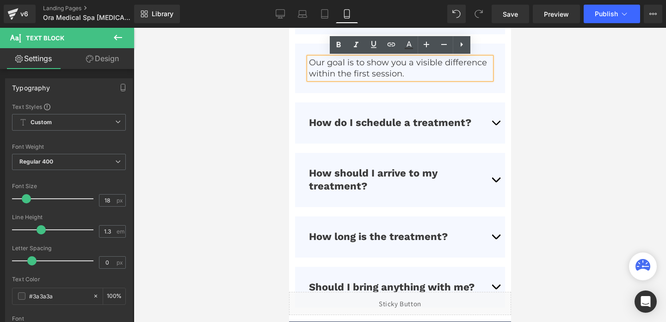
click at [496, 123] on button "button" at bounding box center [495, 122] width 19 height 41
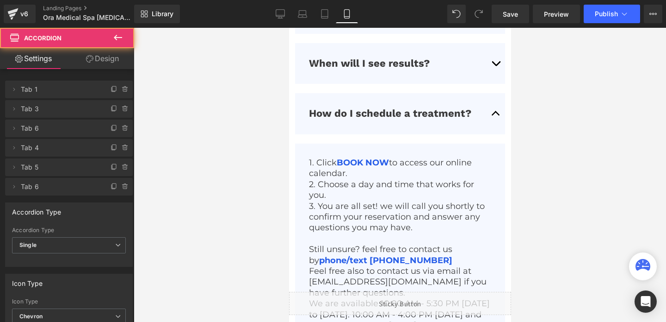
click at [429, 199] on p "2. Choose a day and time that works for you." at bounding box center [400, 190] width 182 height 22
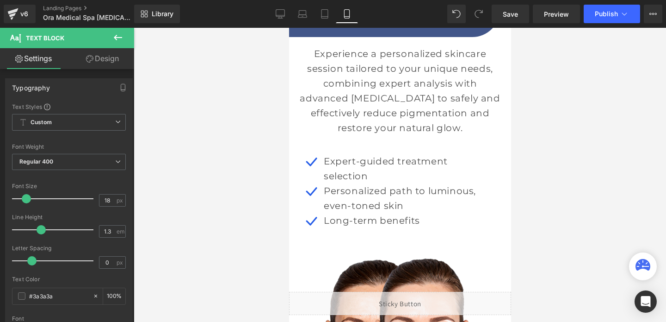
scroll to position [990, 0]
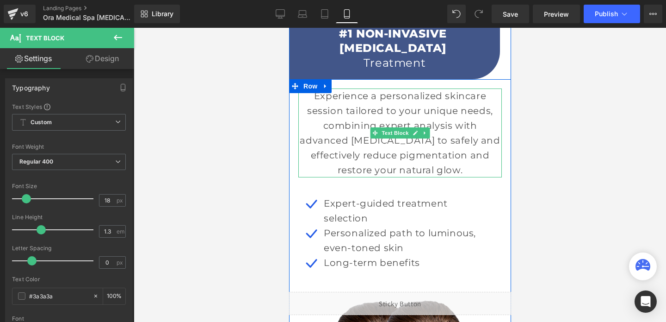
click at [418, 157] on p "Experience a personalized skincare session tailored to your unique needs, combi…" at bounding box center [400, 132] width 204 height 89
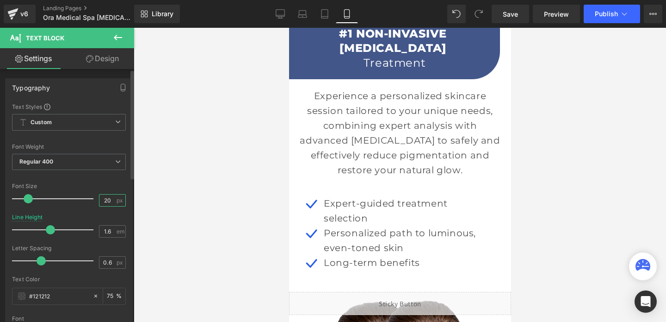
click at [106, 203] on input "20" at bounding box center [108, 200] width 16 height 12
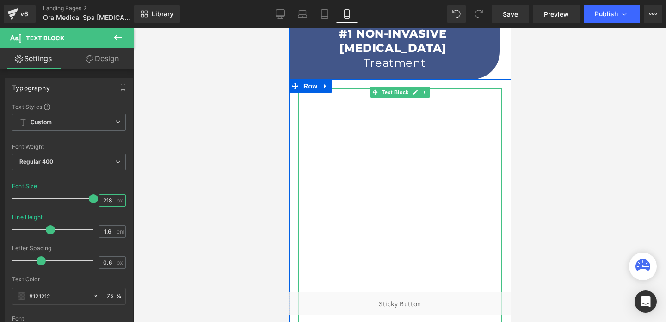
scroll to position [0, 0]
type input "18"
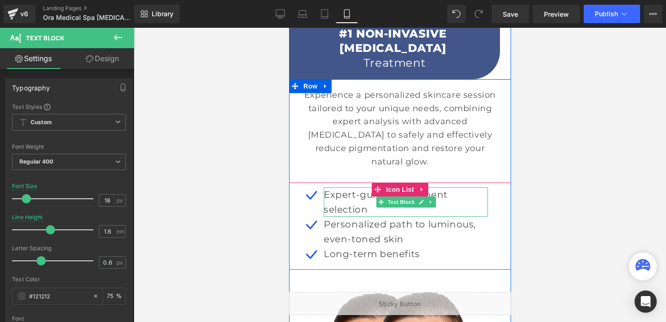
click at [349, 193] on p "Expert-guided treatment selection" at bounding box center [405, 202] width 164 height 30
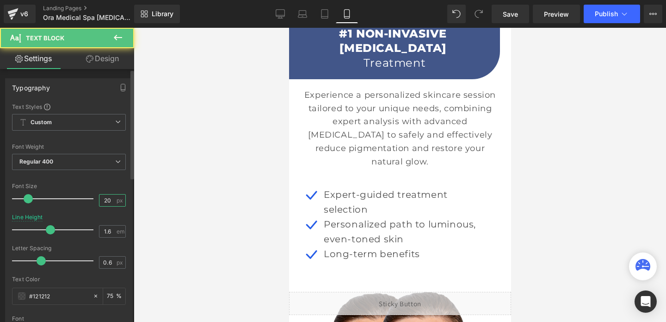
click at [103, 200] on input "20" at bounding box center [108, 200] width 16 height 12
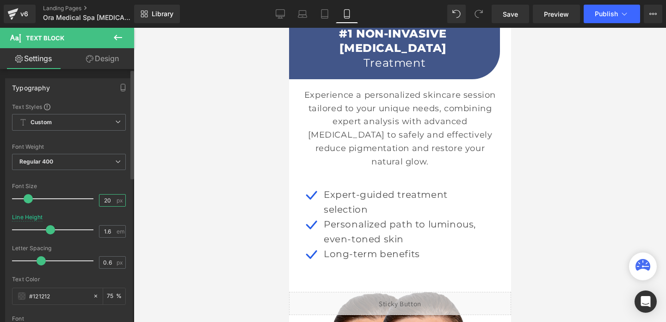
click at [103, 200] on input "20" at bounding box center [108, 200] width 16 height 12
type input "18"
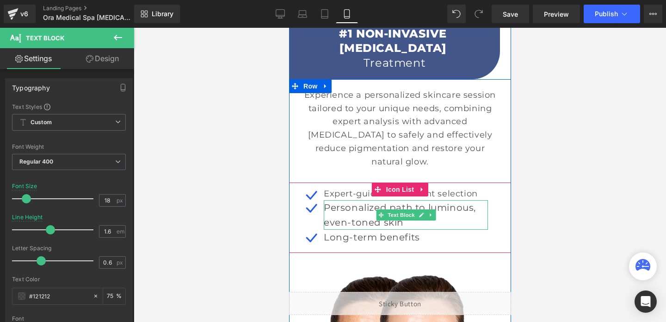
click at [350, 203] on p "Personalized path to luminous, even-toned skin" at bounding box center [405, 215] width 164 height 30
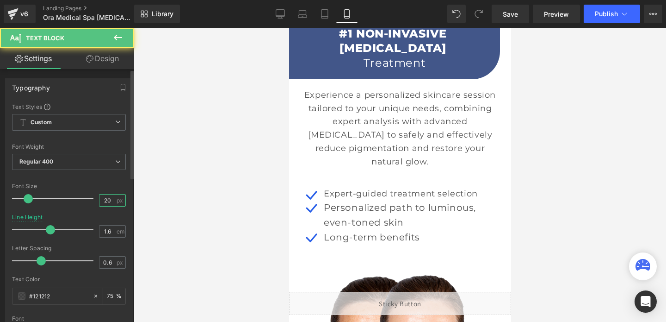
click at [106, 202] on input "20" at bounding box center [108, 200] width 16 height 12
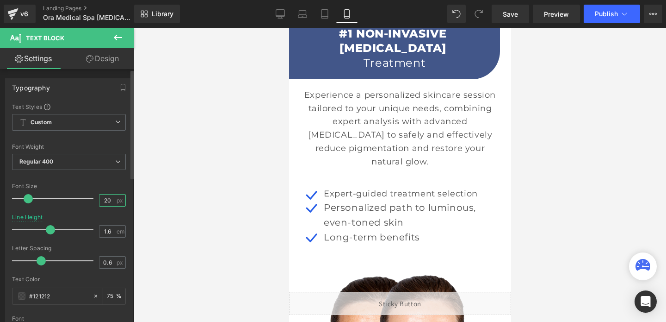
click at [106, 202] on input "20" at bounding box center [108, 200] width 16 height 12
type input "18"
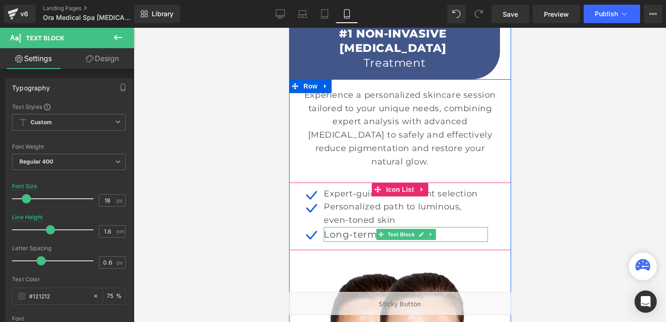
click at [342, 227] on p "Long-term benefits" at bounding box center [405, 234] width 164 height 15
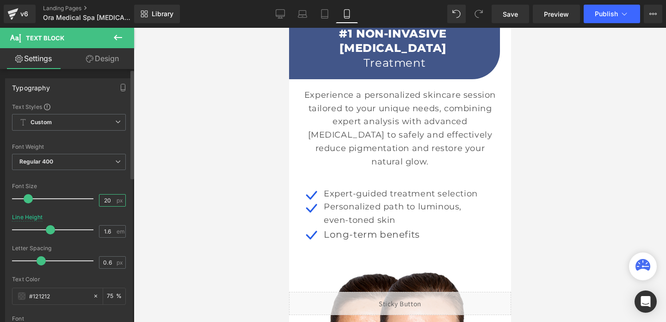
click at [103, 200] on input "20" at bounding box center [108, 200] width 16 height 12
type input "18"
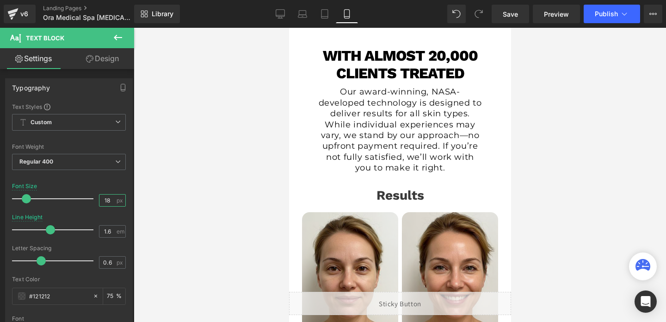
scroll to position [456, 0]
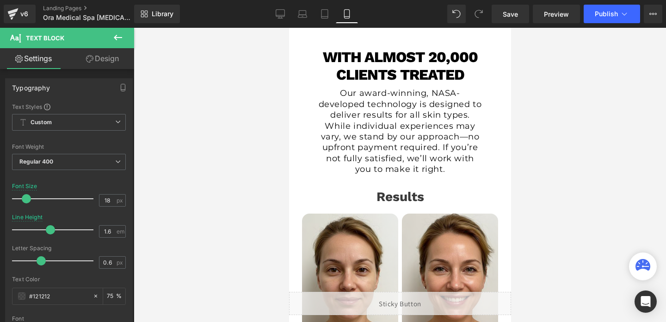
click at [379, 131] on div "Our award-winning, NASA-developed technology is designed to deliver results for…" at bounding box center [400, 131] width 164 height 87
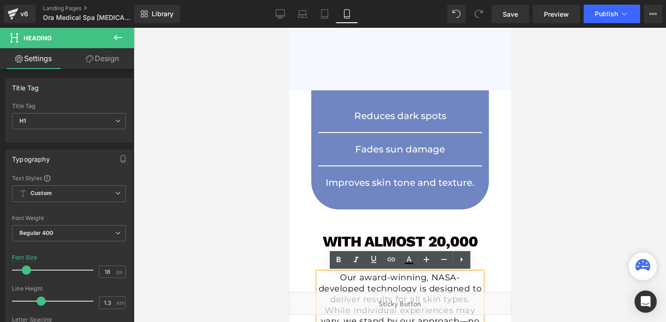
scroll to position [267, 0]
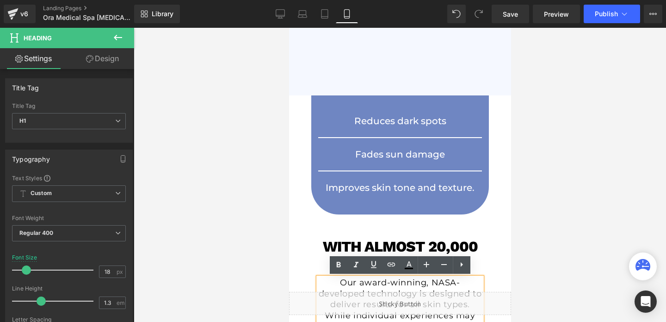
click at [385, 123] on div "Reduces dark spots Text Block" at bounding box center [400, 121] width 150 height 14
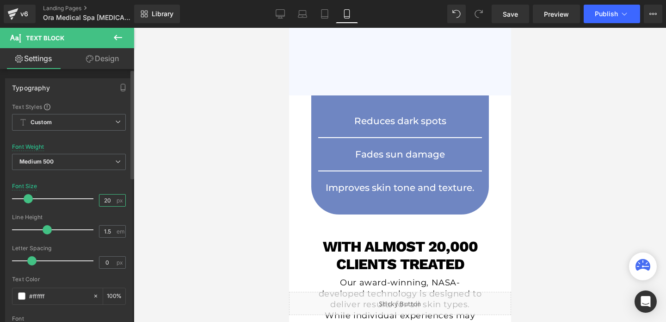
click at [100, 199] on input "20" at bounding box center [108, 200] width 16 height 12
click at [605, 12] on span "Publish" at bounding box center [606, 13] width 23 height 7
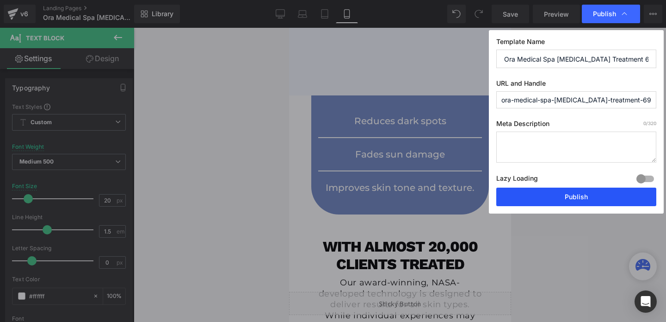
click at [557, 202] on button "Publish" at bounding box center [577, 196] width 160 height 19
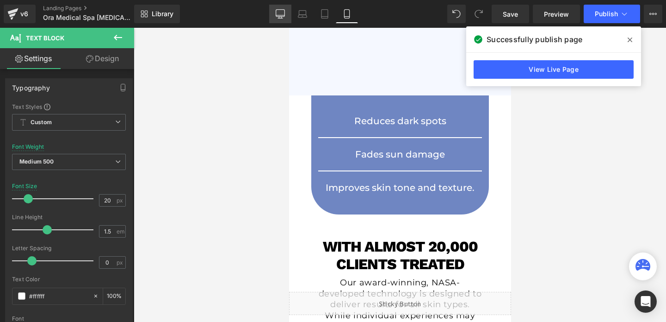
click at [286, 13] on link "Desktop" at bounding box center [280, 14] width 22 height 19
type input "18"
type input "100"
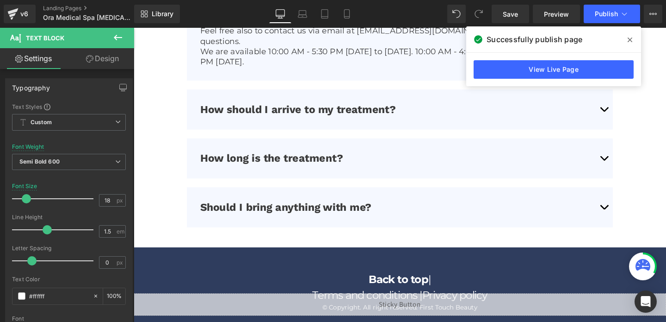
scroll to position [2903, 0]
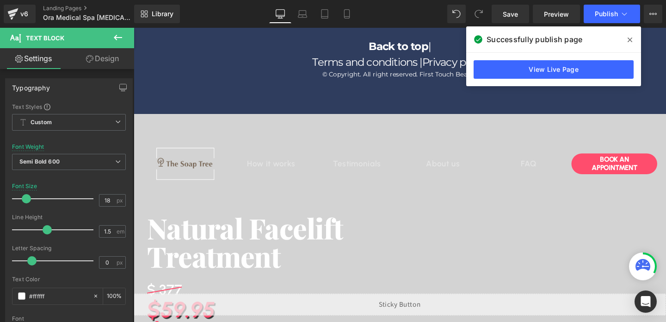
click at [215, 146] on div "Image" at bounding box center [188, 171] width 90 height 50
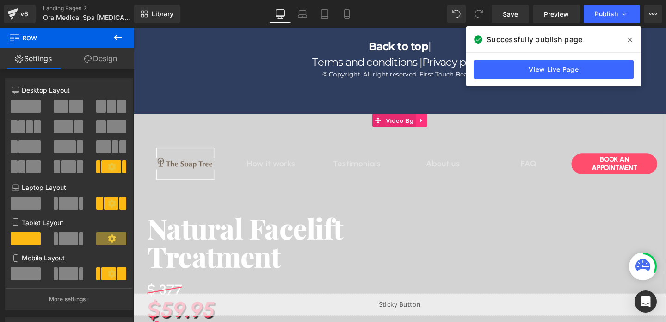
click at [438, 121] on icon at bounding box center [436, 124] width 6 height 7
click at [444, 122] on icon at bounding box center [442, 125] width 6 height 6
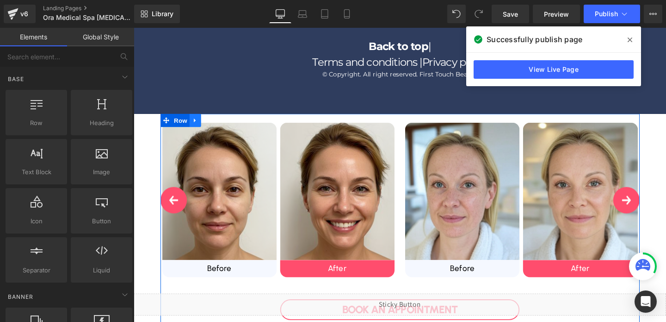
click at [198, 121] on icon at bounding box center [198, 124] width 6 height 7
click at [221, 122] on icon at bounding box center [222, 125] width 6 height 6
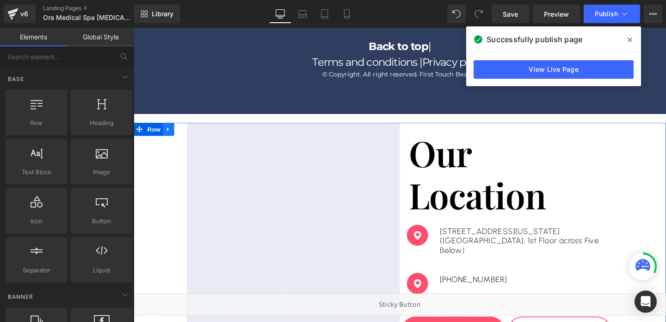
click at [172, 127] on link at bounding box center [170, 134] width 12 height 14
click at [190, 127] on link at bounding box center [194, 134] width 12 height 14
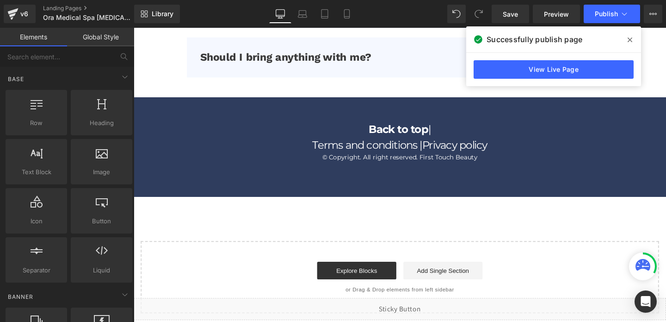
scroll to position [2808, 0]
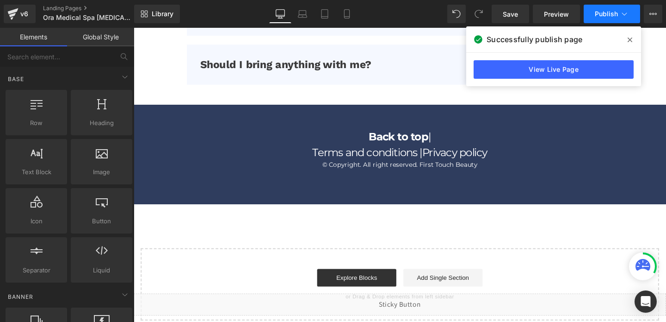
click at [594, 15] on button "Publish" at bounding box center [612, 14] width 56 height 19
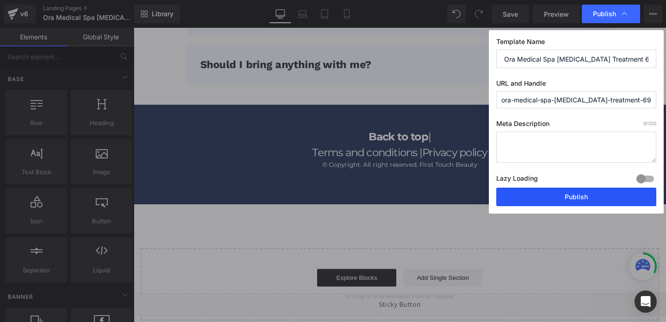
click at [585, 199] on button "Publish" at bounding box center [577, 196] width 160 height 19
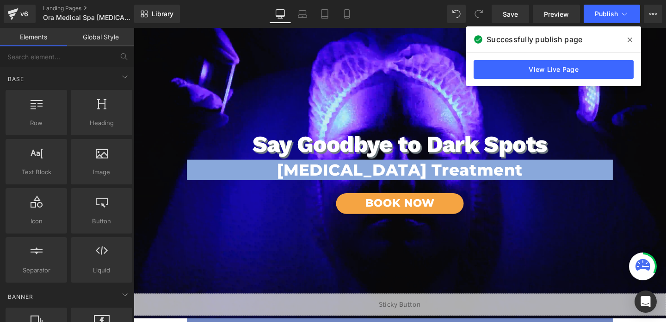
scroll to position [0, 0]
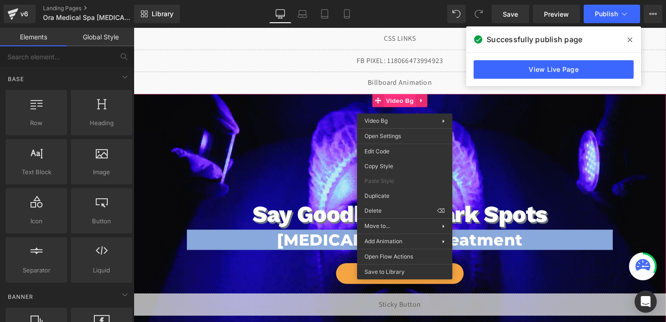
click at [417, 107] on span "Video Bg" at bounding box center [414, 104] width 34 height 14
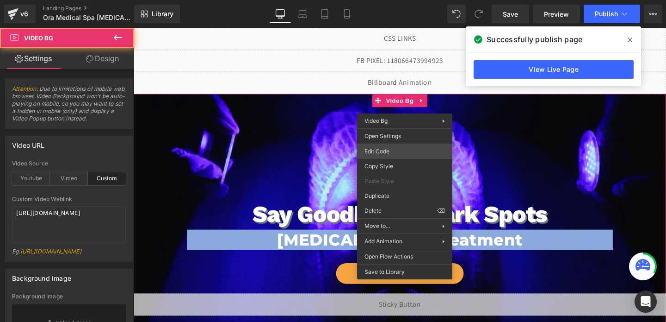
click at [375, 0] on div "Video Bg You are previewing how the will restyle your page. You can not edit El…" at bounding box center [333, 0] width 666 height 0
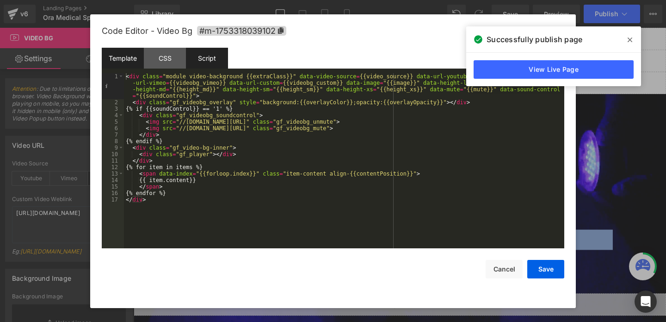
click at [199, 56] on div "Script" at bounding box center [207, 58] width 42 height 21
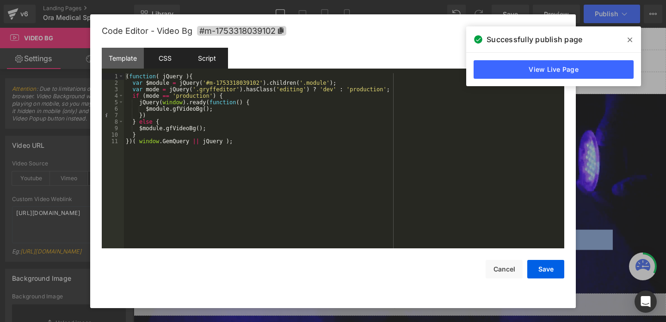
click at [170, 59] on div "CSS" at bounding box center [165, 58] width 42 height 21
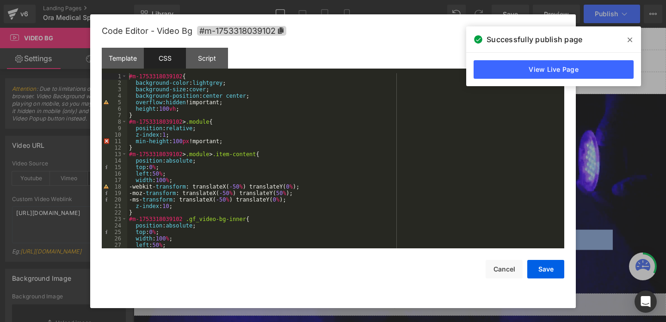
click at [167, 106] on div "#m-1753318039102 { background-color : lightgrey ; background-size : cover ; bac…" at bounding box center [344, 167] width 434 height 188
click at [560, 273] on button "Save" at bounding box center [546, 269] width 37 height 19
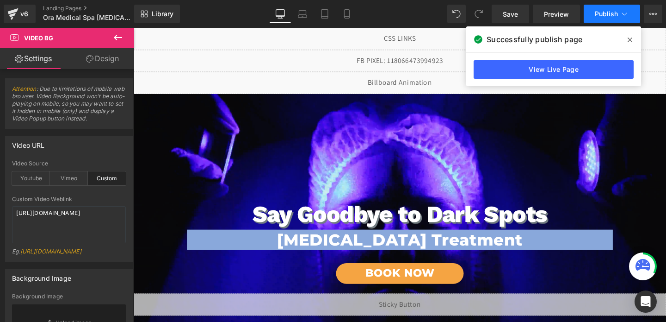
click at [612, 20] on button "Publish" at bounding box center [612, 14] width 56 height 19
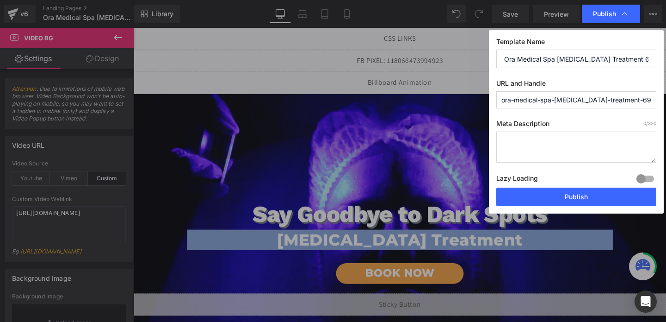
click at [563, 207] on div "Template Name Ora Medical Spa [MEDICAL_DATA] Treatment 69.95 URL and Handle ora…" at bounding box center [576, 121] width 175 height 183
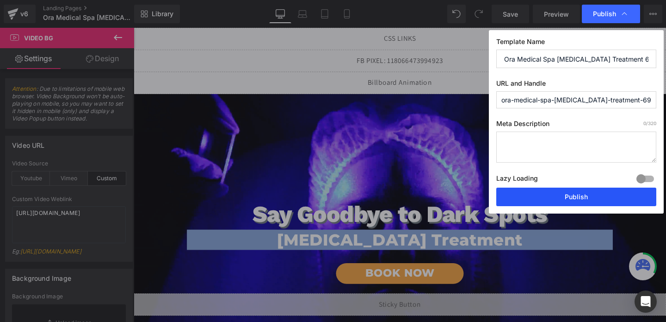
click at [564, 200] on button "Publish" at bounding box center [577, 196] width 160 height 19
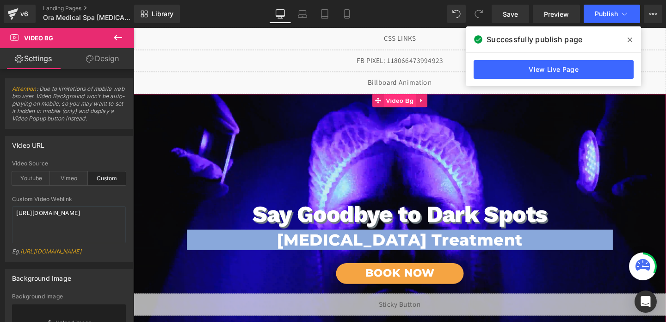
click at [409, 107] on span "Video Bg" at bounding box center [414, 104] width 34 height 14
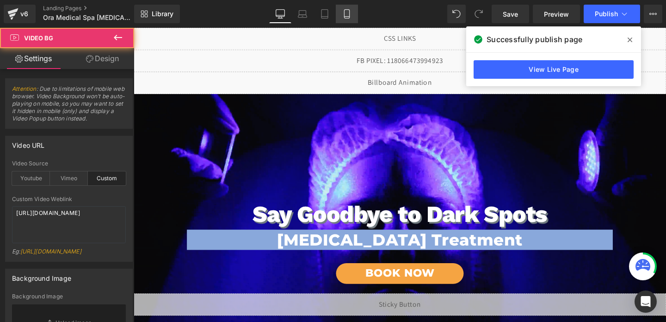
click at [354, 9] on link "Mobile" at bounding box center [347, 14] width 22 height 19
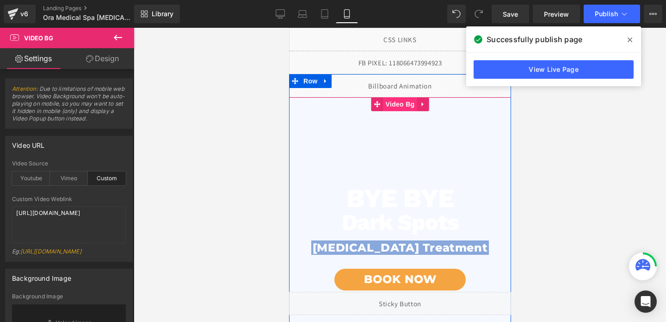
click at [398, 106] on span "Video Bg" at bounding box center [400, 104] width 34 height 14
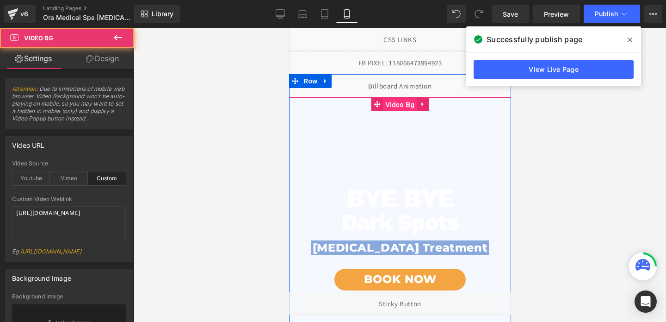
click at [398, 106] on span "Video Bg" at bounding box center [400, 105] width 34 height 14
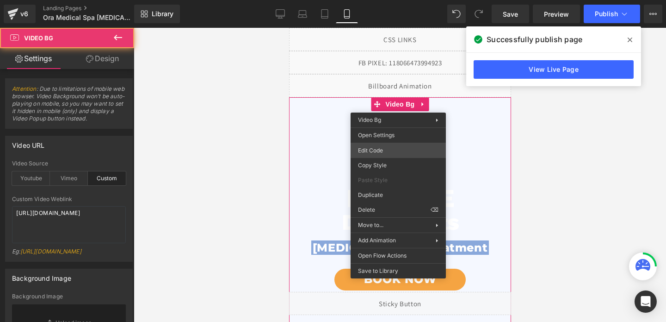
click at [361, 0] on div "Video Bg You are previewing how the will restyle your page. You can not edit El…" at bounding box center [333, 0] width 666 height 0
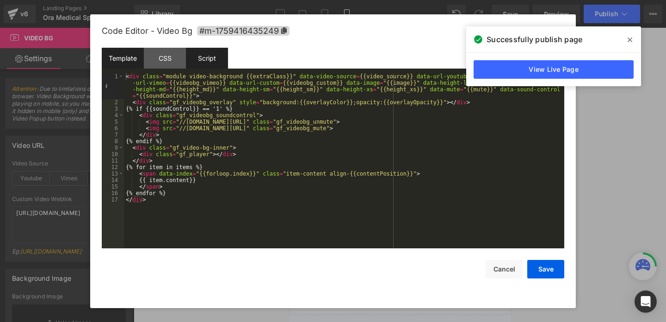
click at [188, 55] on div "Script" at bounding box center [207, 58] width 42 height 21
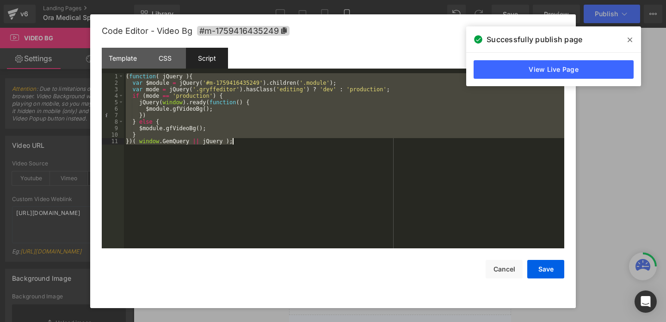
drag, startPoint x: 125, startPoint y: 76, endPoint x: 201, endPoint y: 193, distance: 139.7
click at [201, 193] on div "( function ( jQuery ) { var $module = jQuery ( '#m-1759416435249' ) . children …" at bounding box center [344, 167] width 441 height 188
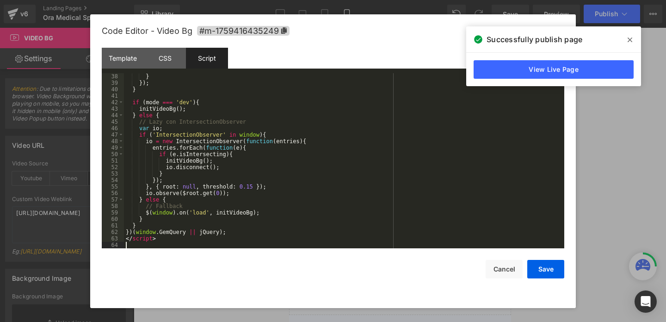
scroll to position [240, 0]
click at [136, 237] on div "} }) ; } if ( mode === 'dev' ) { initVideoBg ( ) ; } else { // Lazy con Interse…" at bounding box center [342, 167] width 437 height 188
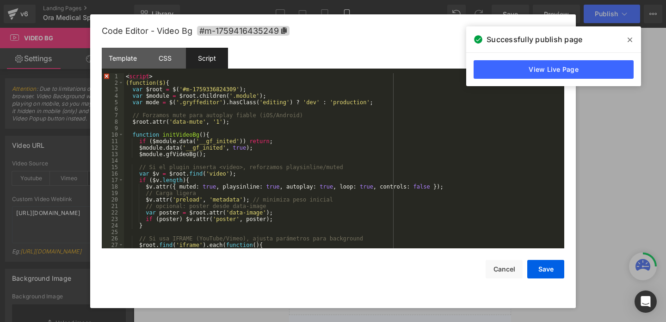
scroll to position [0, 0]
click at [142, 73] on div "< script > (function($) { var $root = $ ( '#m-1759336824309' ) ; var $module = …" at bounding box center [342, 167] width 437 height 188
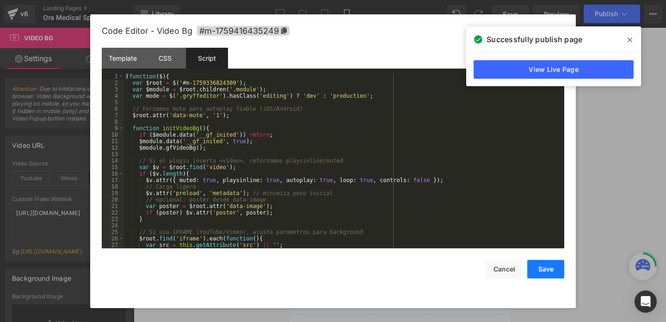
click at [542, 274] on button "Save" at bounding box center [546, 269] width 37 height 19
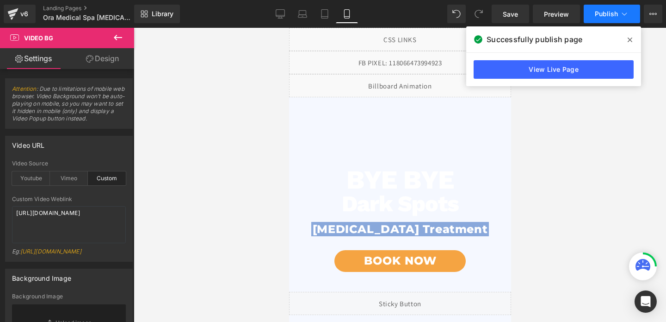
click at [603, 11] on span "Publish" at bounding box center [606, 13] width 23 height 7
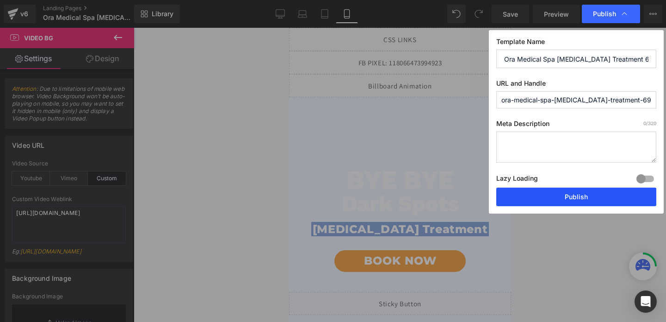
click at [583, 202] on button "Publish" at bounding box center [577, 196] width 160 height 19
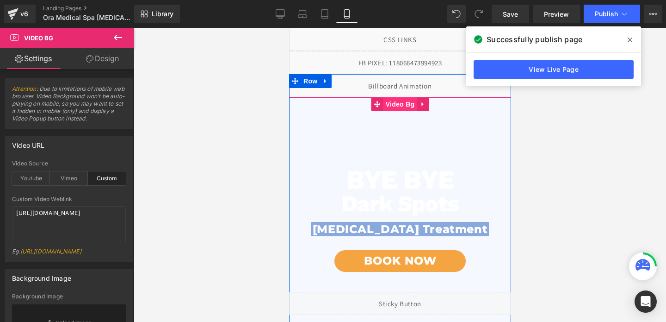
click at [403, 106] on span "Video Bg" at bounding box center [400, 104] width 34 height 14
drag, startPoint x: 406, startPoint y: 108, endPoint x: 395, endPoint y: 109, distance: 10.7
click at [406, 109] on span "Video Bg" at bounding box center [400, 105] width 34 height 14
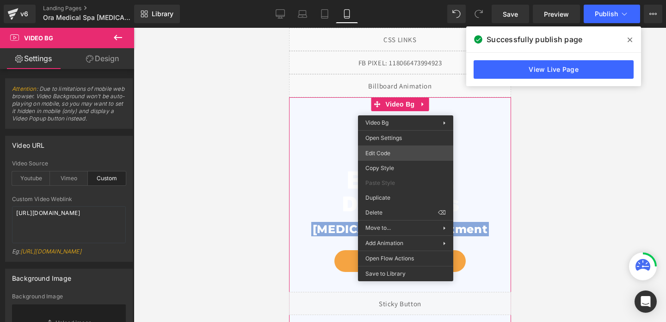
click at [379, 0] on div "Video Bg You are previewing how the will restyle your page. You can not edit El…" at bounding box center [333, 0] width 666 height 0
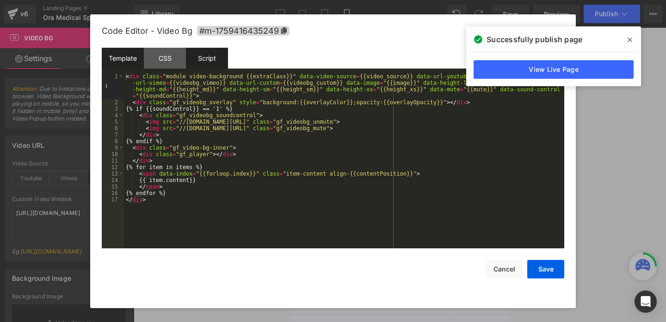
click at [221, 65] on div "Script" at bounding box center [207, 58] width 42 height 21
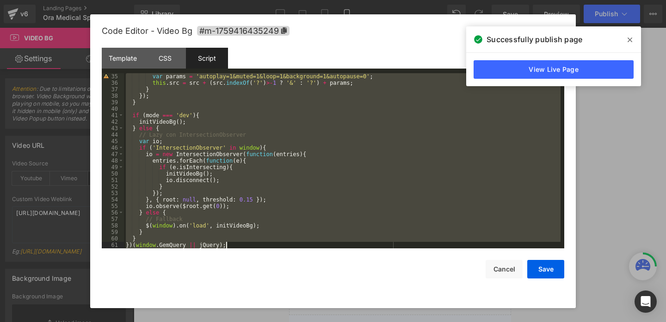
scroll to position [220, 0]
drag, startPoint x: 124, startPoint y: 75, endPoint x: 216, endPoint y: 364, distance: 303.4
click at [216, 321] on html "Video Bg You are previewing how the will restyle your page. You can not edit El…" at bounding box center [333, 161] width 666 height 322
click at [631, 40] on icon at bounding box center [630, 39] width 5 height 5
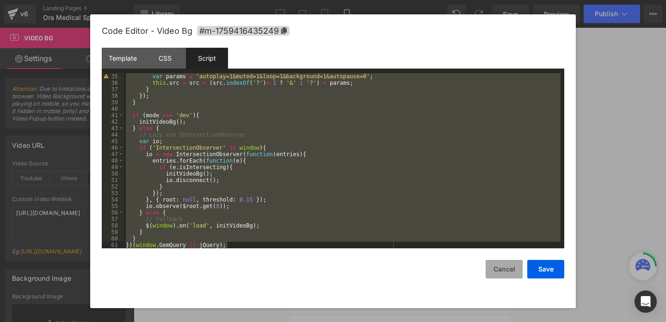
click at [506, 271] on button "Cancel" at bounding box center [504, 269] width 37 height 19
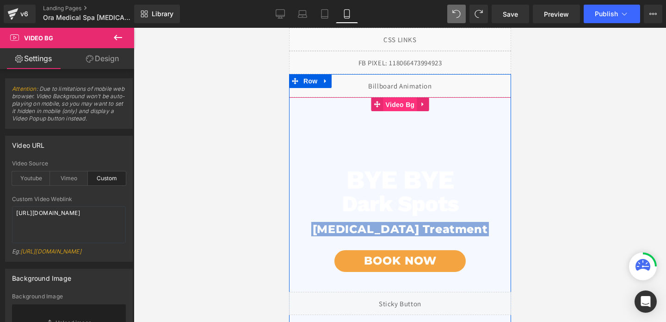
click at [397, 105] on span "Video Bg" at bounding box center [400, 105] width 34 height 14
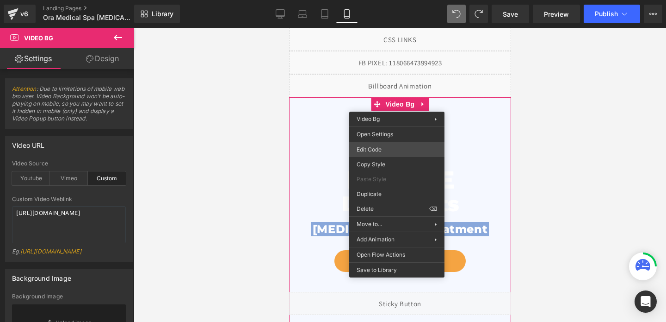
click at [377, 0] on div "Video Bg You are previewing how the will restyle your page. You can not edit El…" at bounding box center [333, 0] width 666 height 0
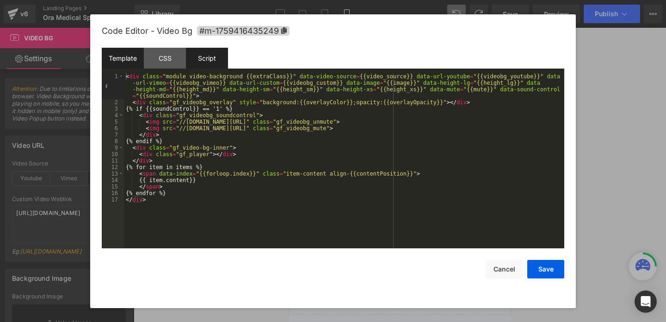
click at [208, 58] on div "Script" at bounding box center [207, 58] width 42 height 21
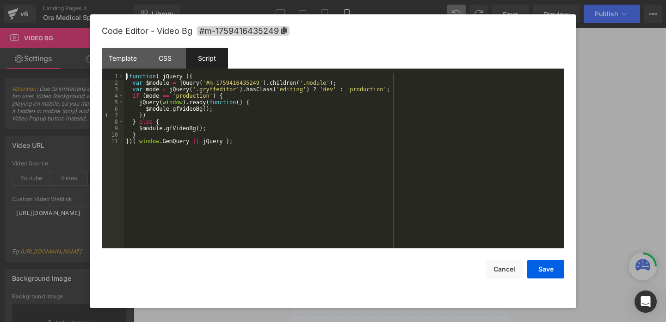
drag, startPoint x: 124, startPoint y: 75, endPoint x: 252, endPoint y: 133, distance: 140.6
click at [252, 133] on pre "1 2 3 4 5 6 7 8 9 10 11 ( function ( jQuery ) { var $module = jQuery ( '#m-1759…" at bounding box center [333, 160] width 463 height 175
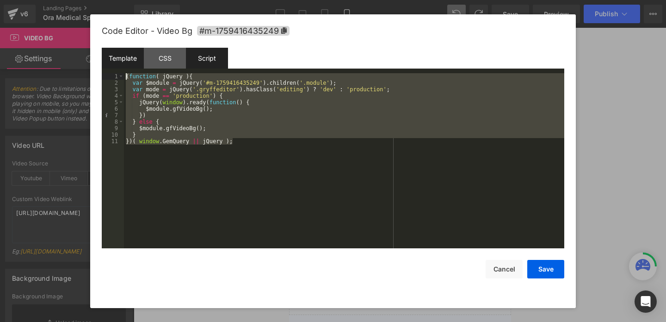
drag, startPoint x: 160, startPoint y: 183, endPoint x: 125, endPoint y: 63, distance: 124.8
click at [125, 63] on div "Template CSS Script Data 1 2 3 4 5 6 7 8 9 10 11 12 13 14 15 16 17 < div class …" at bounding box center [333, 148] width 463 height 200
click at [136, 66] on div "Template" at bounding box center [123, 58] width 42 height 21
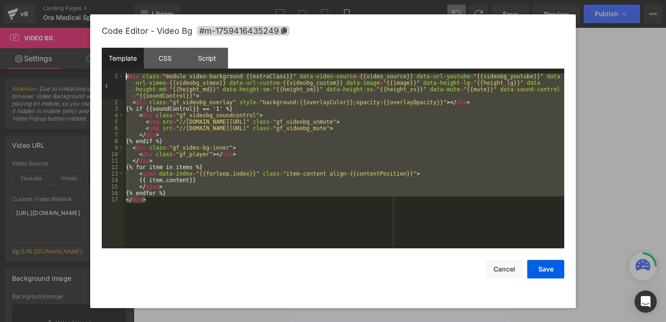
drag, startPoint x: 174, startPoint y: 200, endPoint x: 123, endPoint y: 72, distance: 138.1
click at [123, 72] on div "Template CSS Script Data 1 2 3 4 5 6 7 8 9 10 11 12 13 14 15 16 17 < div class …" at bounding box center [333, 148] width 463 height 200
click at [216, 56] on div "Script" at bounding box center [207, 58] width 42 height 21
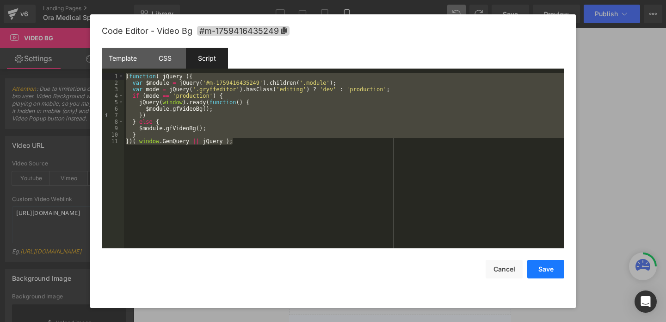
click at [542, 263] on button "Save" at bounding box center [546, 269] width 37 height 19
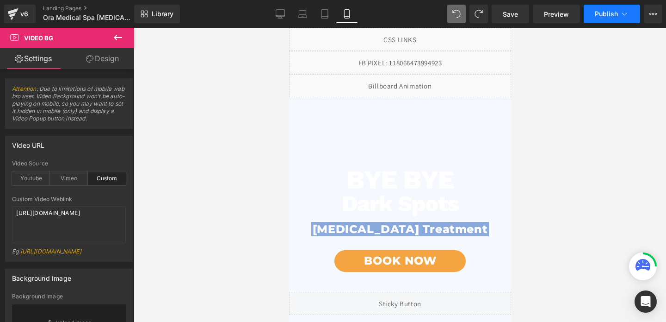
click at [602, 13] on span "Publish" at bounding box center [606, 13] width 23 height 7
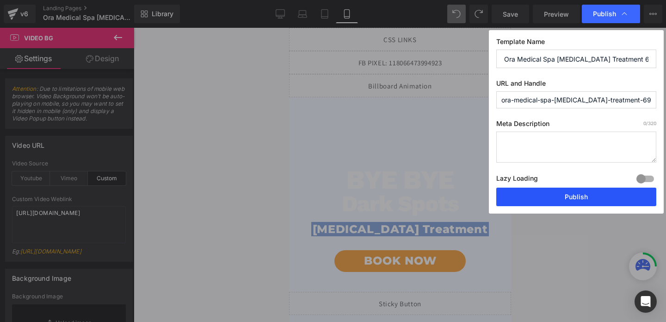
click at [572, 193] on button "Publish" at bounding box center [577, 196] width 160 height 19
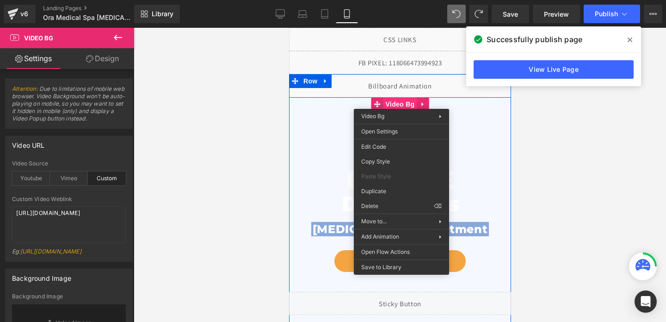
click at [401, 102] on span "Video Bg" at bounding box center [400, 104] width 34 height 14
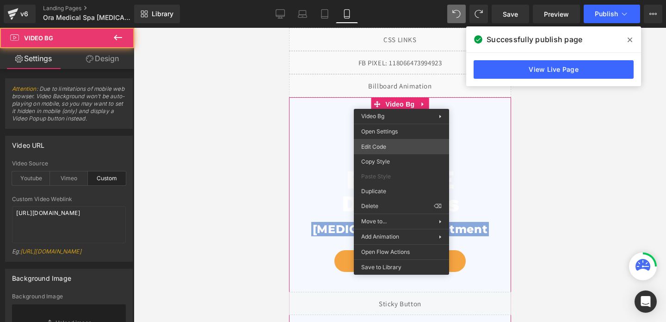
click at [385, 0] on div "Video Bg You are previewing how the will restyle your page. You can not edit El…" at bounding box center [333, 0] width 666 height 0
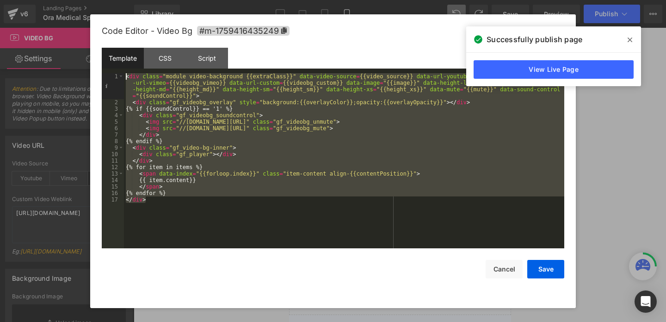
drag, startPoint x: 171, startPoint y: 212, endPoint x: 118, endPoint y: 71, distance: 150.4
click at [118, 71] on div "Template CSS Script Data 1 2 3 4 5 6 7 8 9 10 11 12 13 14 15 16 17 < div class …" at bounding box center [333, 148] width 463 height 200
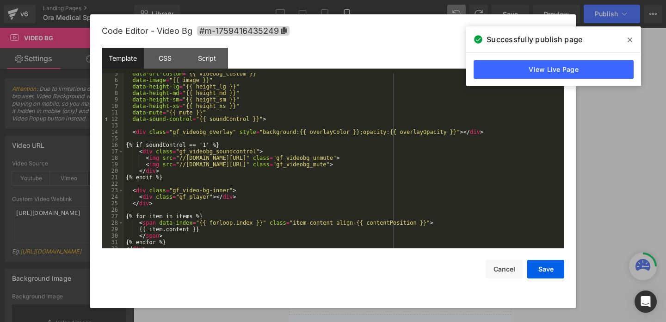
scroll to position [0, 0]
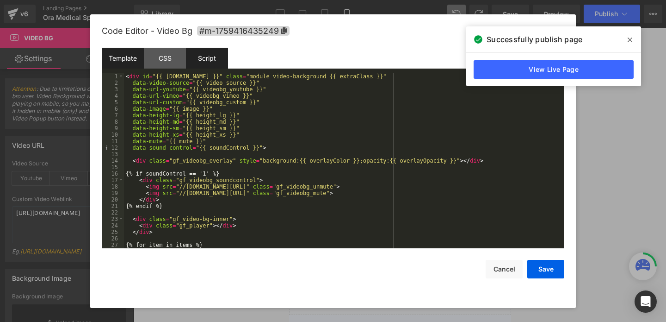
click at [212, 62] on div "Script" at bounding box center [207, 58] width 42 height 21
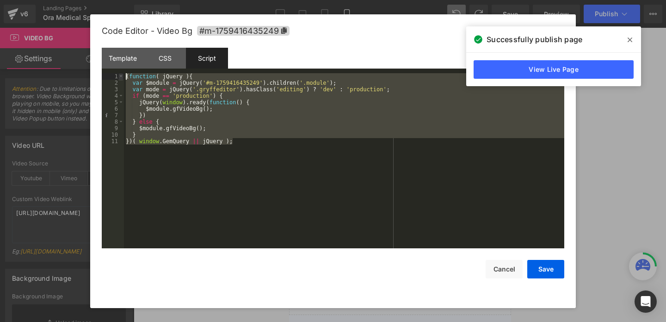
drag, startPoint x: 159, startPoint y: 151, endPoint x: 119, endPoint y: 74, distance: 86.7
click at [119, 74] on pre "1 2 3 4 5 6 7 8 9 10 11 ( function ( jQuery ) { var $module = jQuery ( '#m-1759…" at bounding box center [333, 160] width 463 height 175
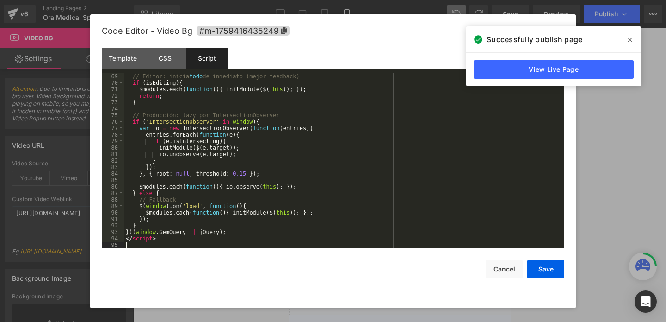
scroll to position [441, 0]
click at [141, 238] on div "// Editor: inicia todo de inmediato (mejor feedback) if ( isEditing ) { $module…" at bounding box center [342, 167] width 437 height 188
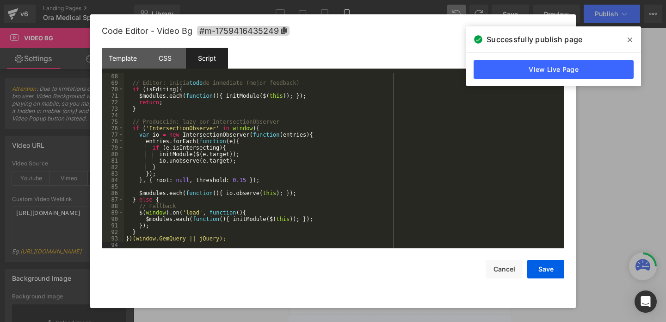
scroll to position [0, 0]
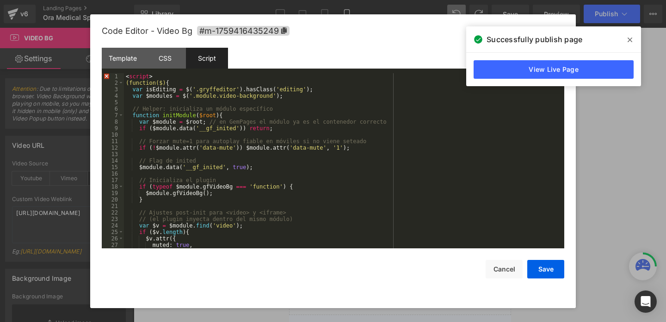
click at [142, 75] on div "< script > (function($) { var isEditing = $ ( '.gryffeditor' ) . hasClass ( 'ed…" at bounding box center [342, 167] width 437 height 188
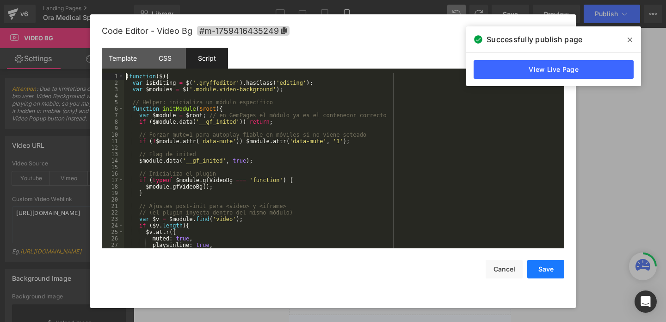
click at [557, 271] on button "Save" at bounding box center [546, 269] width 37 height 19
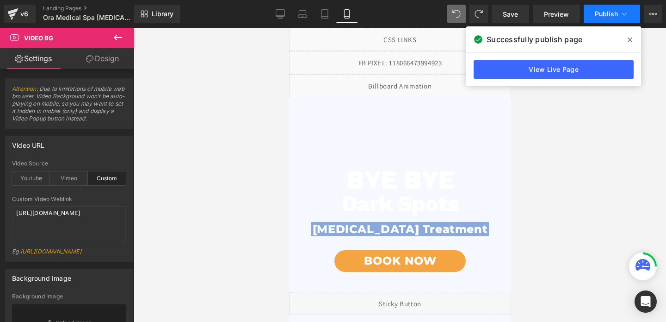
click at [608, 9] on button "Publish" at bounding box center [612, 14] width 56 height 19
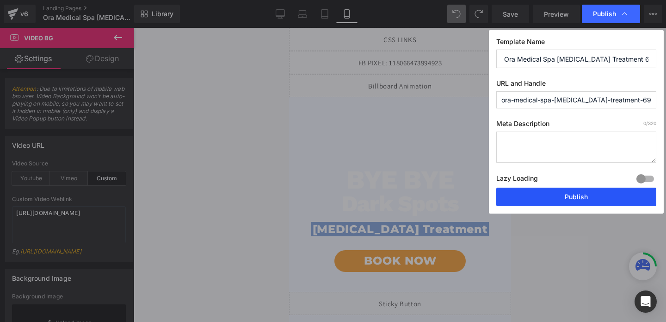
click at [578, 199] on button "Publish" at bounding box center [577, 196] width 160 height 19
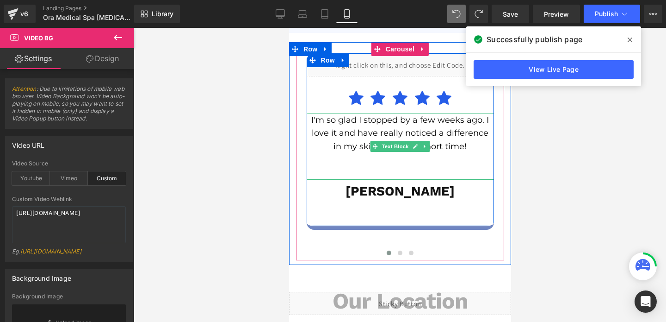
scroll to position [2445, 0]
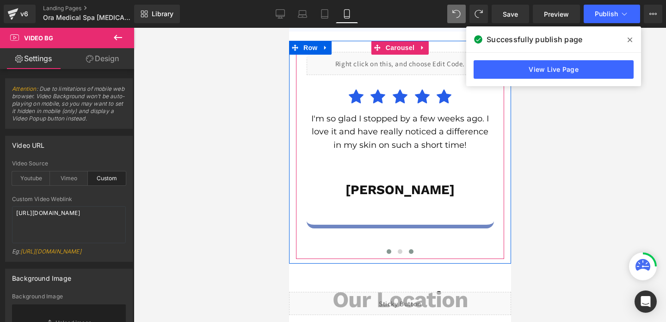
click at [410, 249] on span at bounding box center [411, 251] width 5 height 5
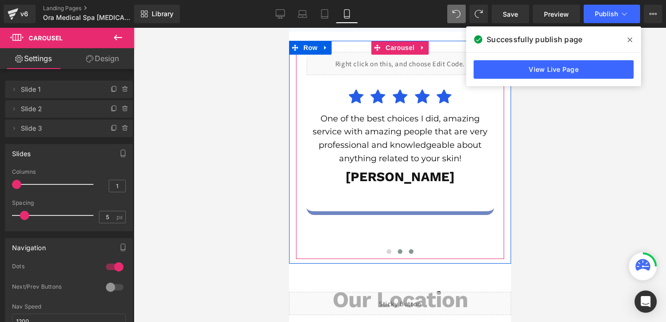
click at [398, 249] on span at bounding box center [400, 251] width 5 height 5
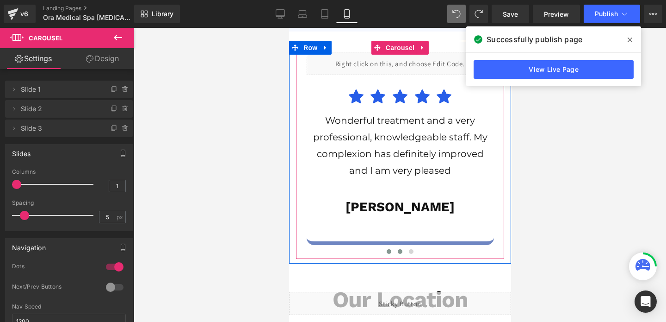
click at [386, 247] on button at bounding box center [388, 251] width 11 height 9
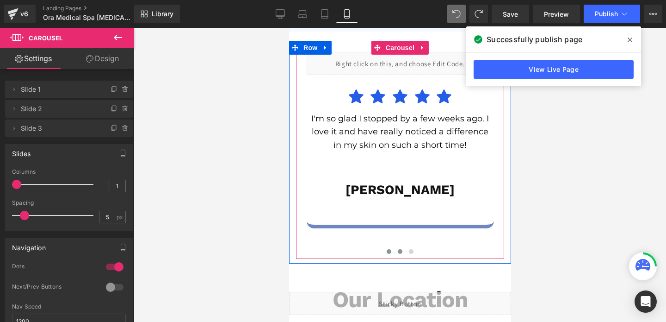
click at [399, 249] on span at bounding box center [400, 251] width 5 height 5
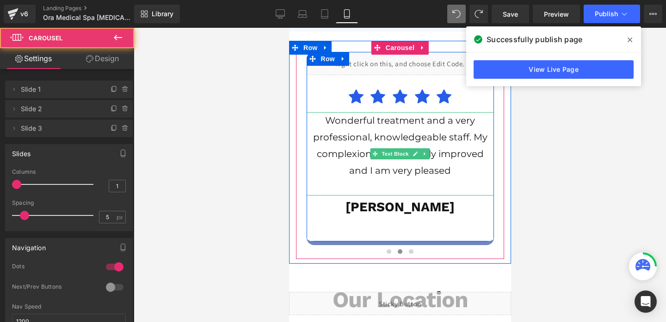
click at [397, 146] on p "Wonderful treatment and a very professional, knowledgeable staff. My complexion…" at bounding box center [400, 145] width 178 height 67
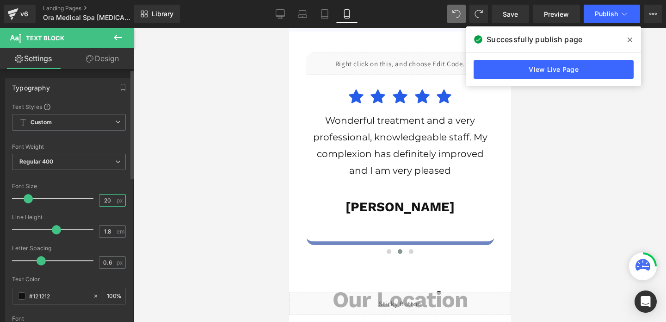
click at [104, 203] on input "20" at bounding box center [108, 200] width 16 height 12
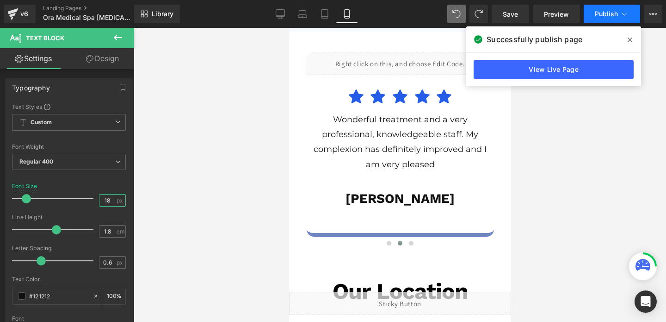
type input "18"
click at [603, 13] on span "Publish" at bounding box center [606, 13] width 23 height 7
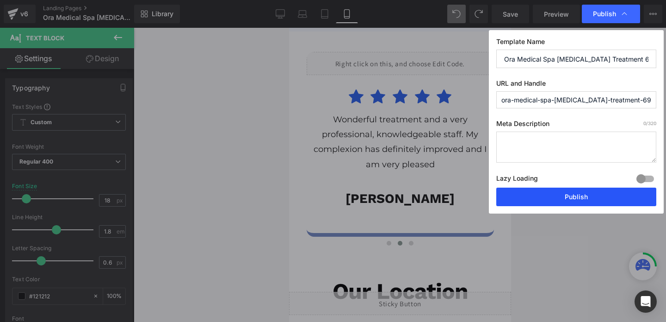
click at [548, 200] on button "Publish" at bounding box center [577, 196] width 160 height 19
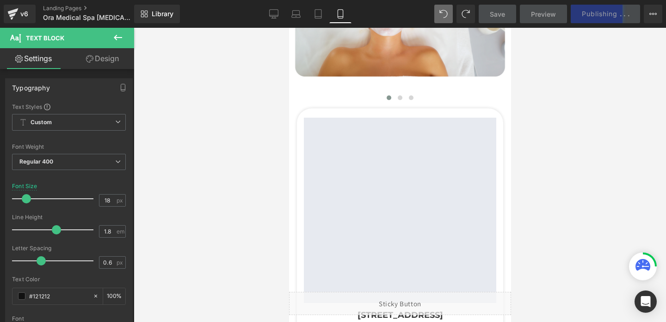
scroll to position [2811, 0]
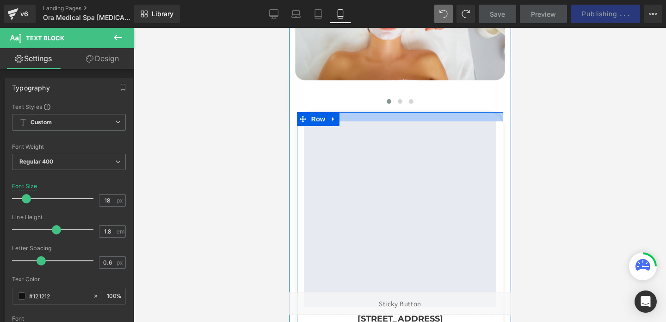
click at [417, 112] on div at bounding box center [400, 116] width 207 height 9
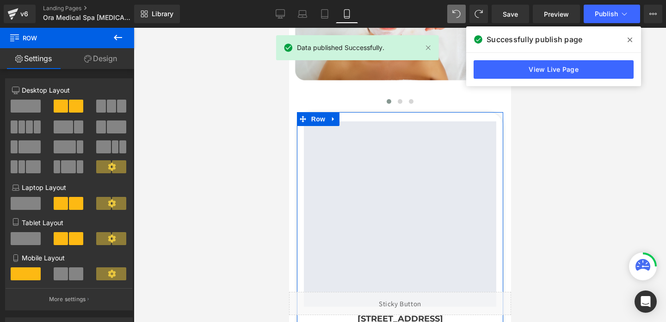
click at [95, 57] on link "Design" at bounding box center [100, 58] width 67 height 21
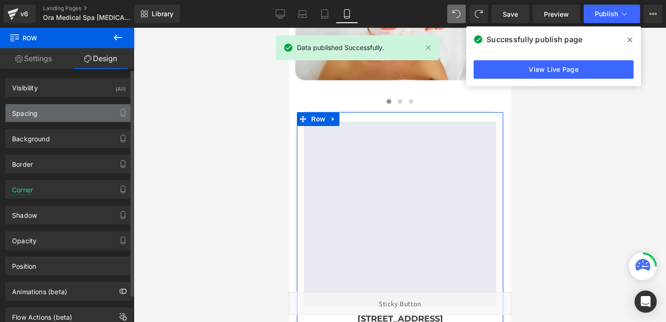
click at [68, 116] on div "Spacing" at bounding box center [69, 113] width 127 height 18
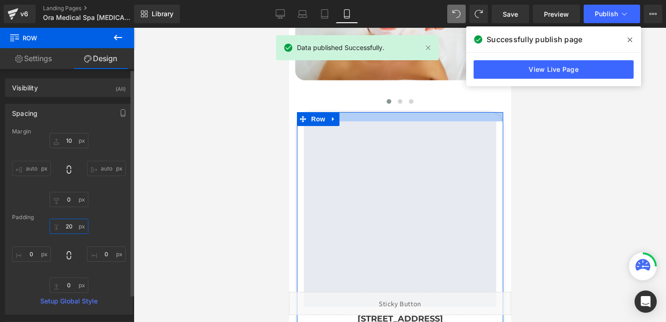
click at [64, 226] on input "20" at bounding box center [69, 225] width 39 height 15
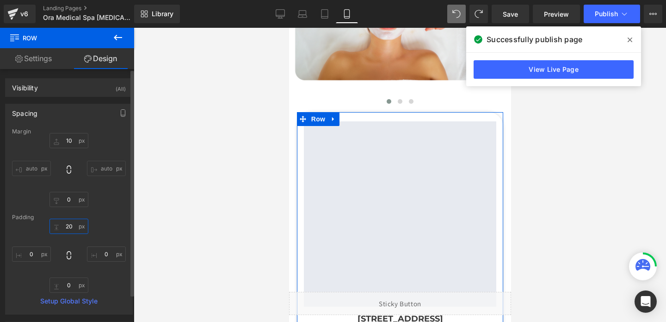
type input "0"
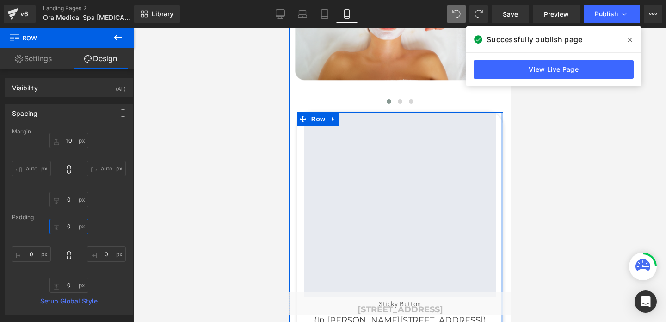
click at [501, 176] on div at bounding box center [502, 247] width 2 height 270
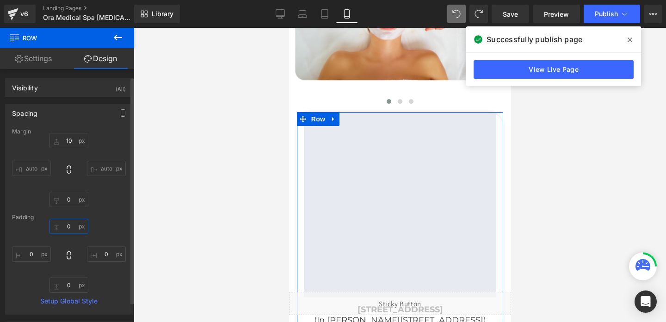
scroll to position [50, 0]
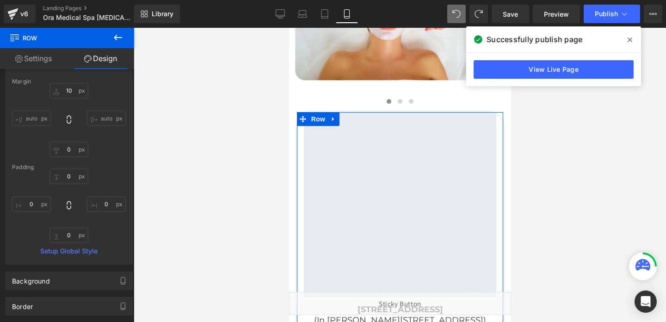
click at [37, 54] on link "Settings" at bounding box center [33, 58] width 67 height 21
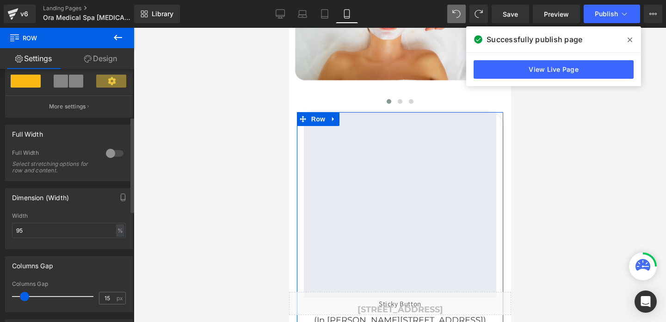
scroll to position [312, 0]
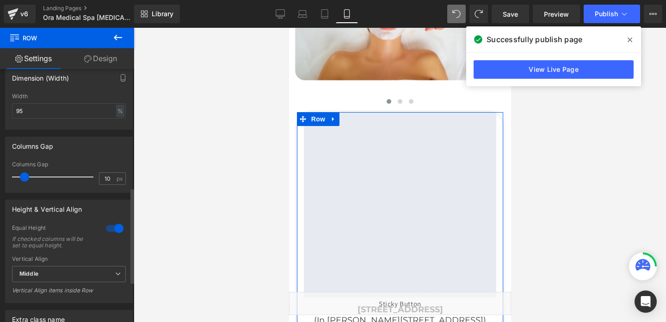
type input "0"
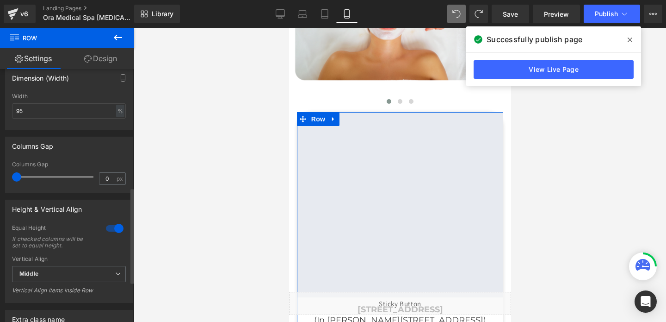
drag, startPoint x: 25, startPoint y: 176, endPoint x: 0, endPoint y: 176, distance: 25.0
click at [0, 176] on div "Columns Gap 0px Columns Gap 0 px" at bounding box center [69, 161] width 138 height 63
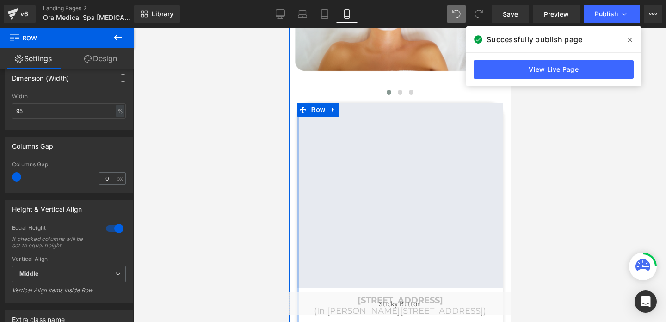
scroll to position [2819, 0]
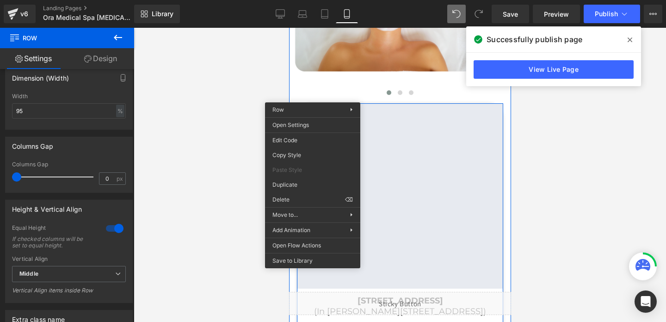
click at [312, 103] on span "Row" at bounding box center [318, 110] width 19 height 14
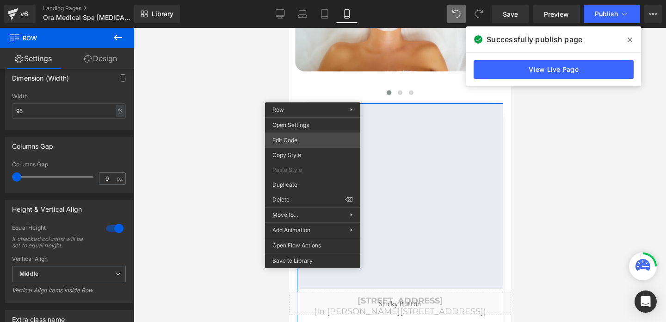
click at [291, 0] on div "Row You are previewing how the will restyle your page. You can not edit Element…" at bounding box center [333, 0] width 666 height 0
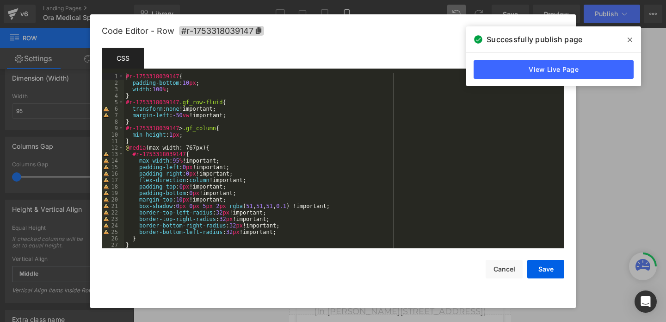
click at [171, 93] on div "#r-1753318039147 { padding-bottom : 10 px ; width : 100 % ; } #r-1753318039147 …" at bounding box center [342, 167] width 437 height 188
click at [176, 91] on div "#r-1753318039147 { padding-bottom : 10 px ; width : 100 % ; } #r-1753318039147 …" at bounding box center [342, 167] width 437 height 188
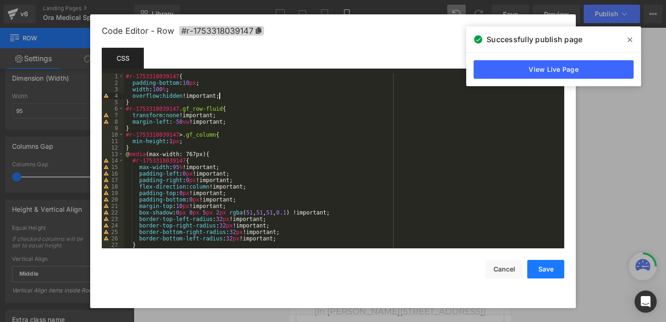
click at [547, 272] on button "Save" at bounding box center [546, 269] width 37 height 19
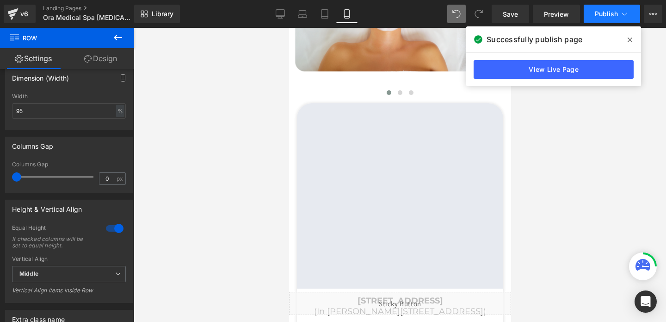
click at [600, 6] on button "Publish" at bounding box center [612, 14] width 56 height 19
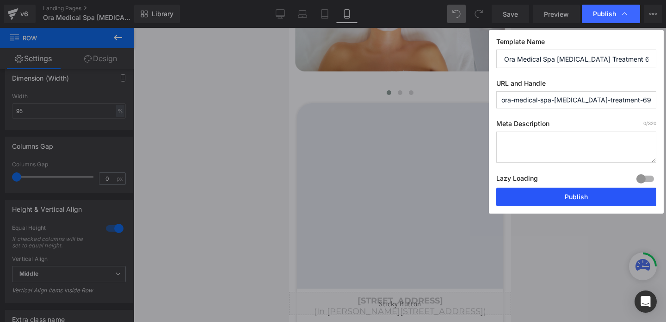
click at [565, 202] on button "Publish" at bounding box center [577, 196] width 160 height 19
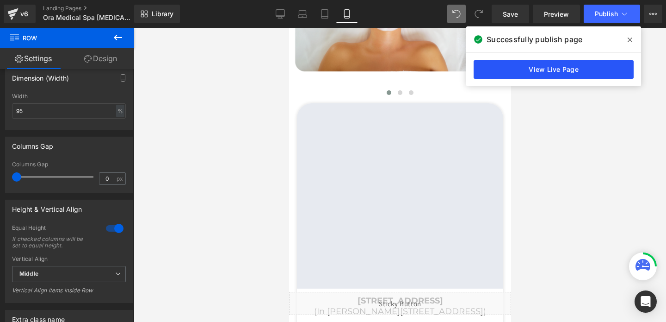
click at [555, 66] on link "View Live Page" at bounding box center [554, 69] width 160 height 19
